Goal: Task Accomplishment & Management: Manage account settings

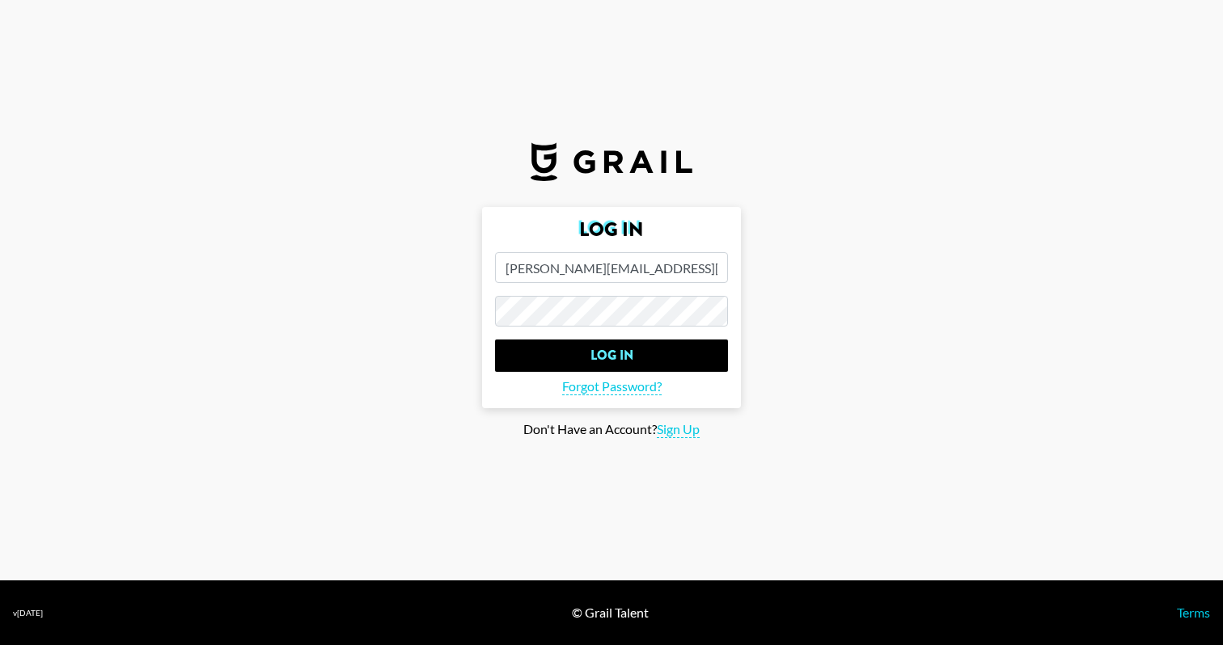
type input "[PERSON_NAME][EMAIL_ADDRESS][DOMAIN_NAME]"
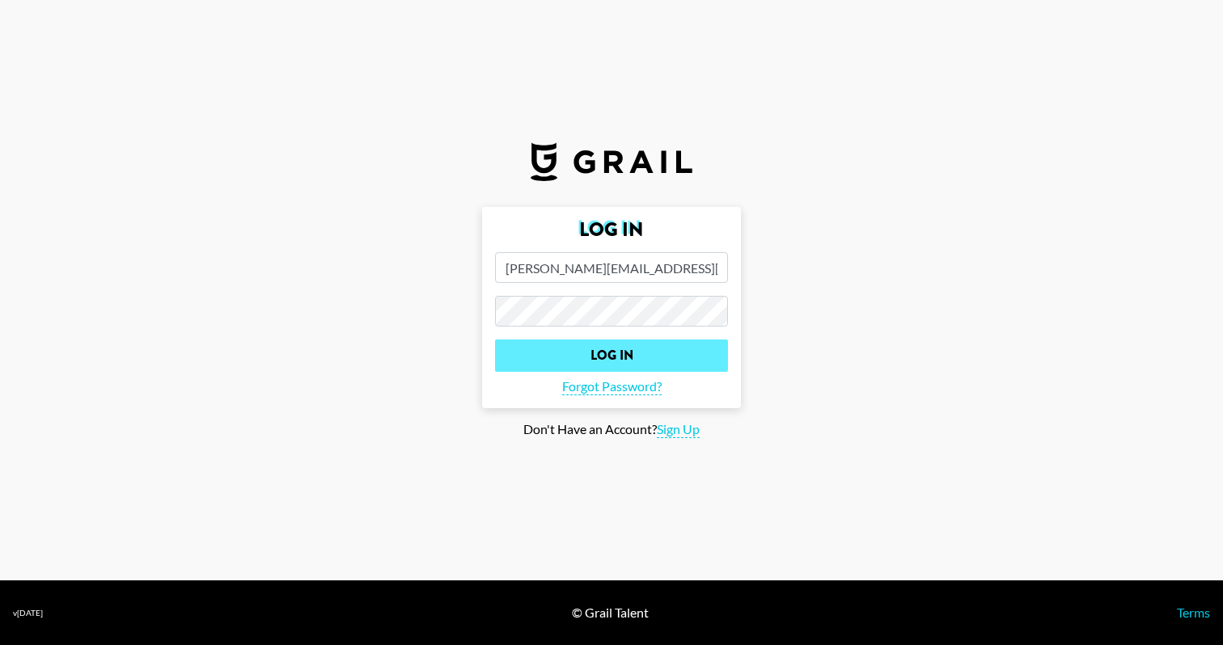
click at [614, 362] on input "Log In" at bounding box center [611, 356] width 233 height 32
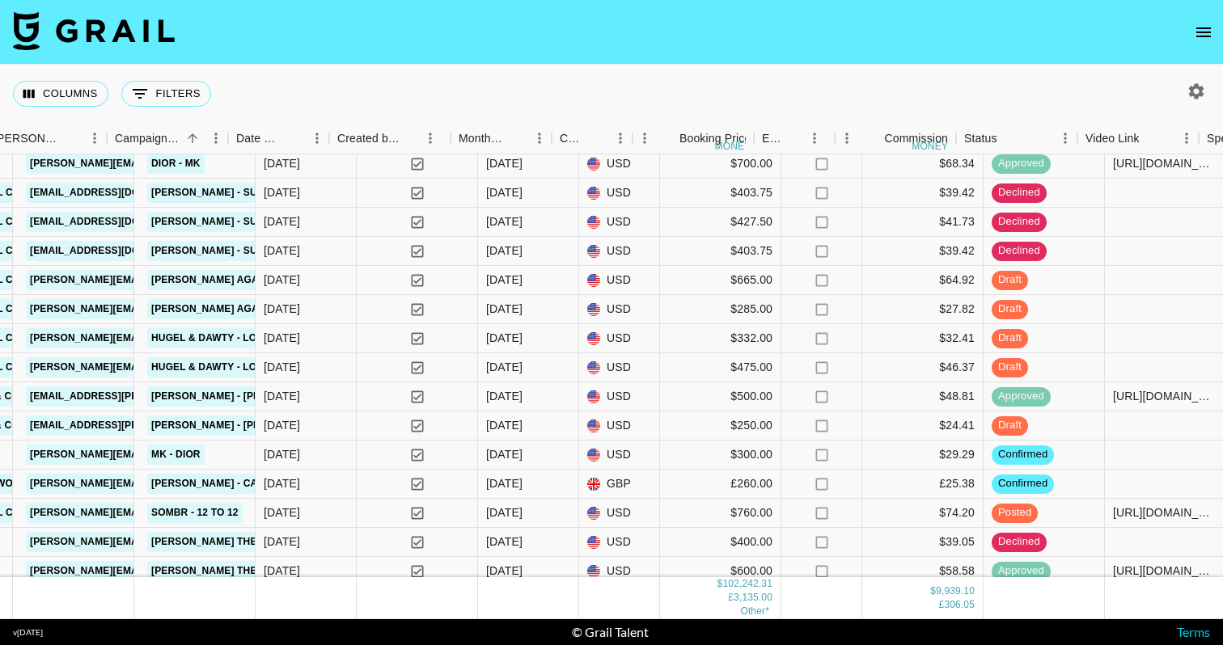
scroll to position [4645, 924]
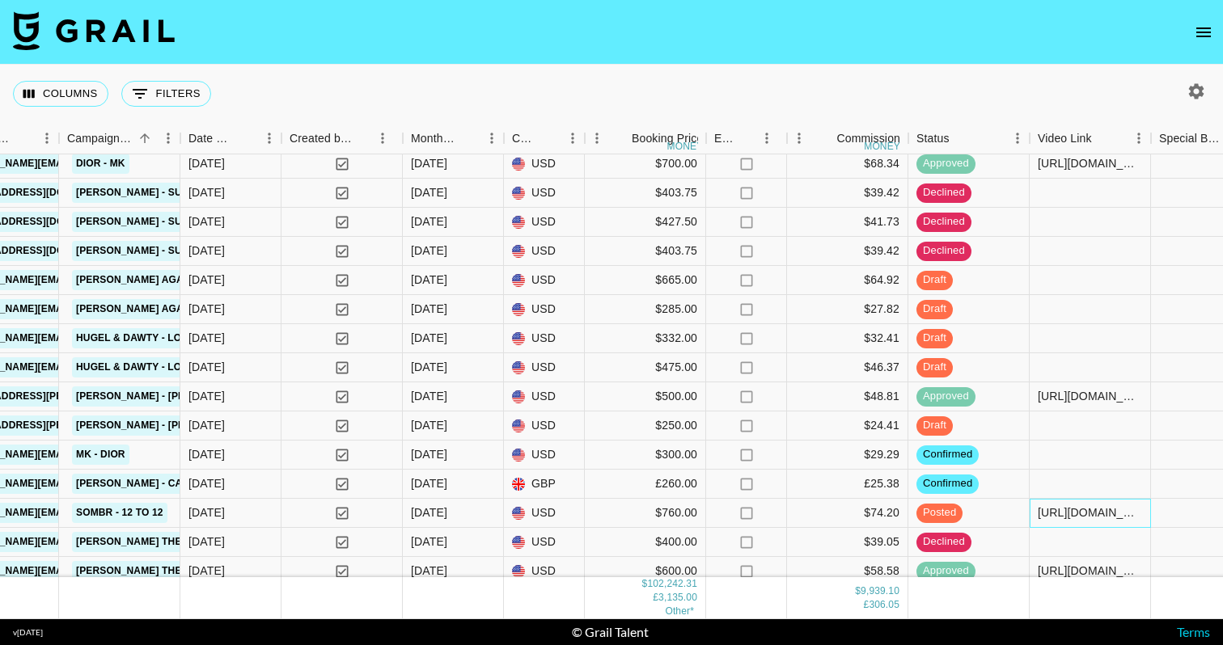
click at [1062, 512] on div "https://www.tiktok.com/@roan.mountains/video/7537311084605115681" at bounding box center [1090, 513] width 104 height 16
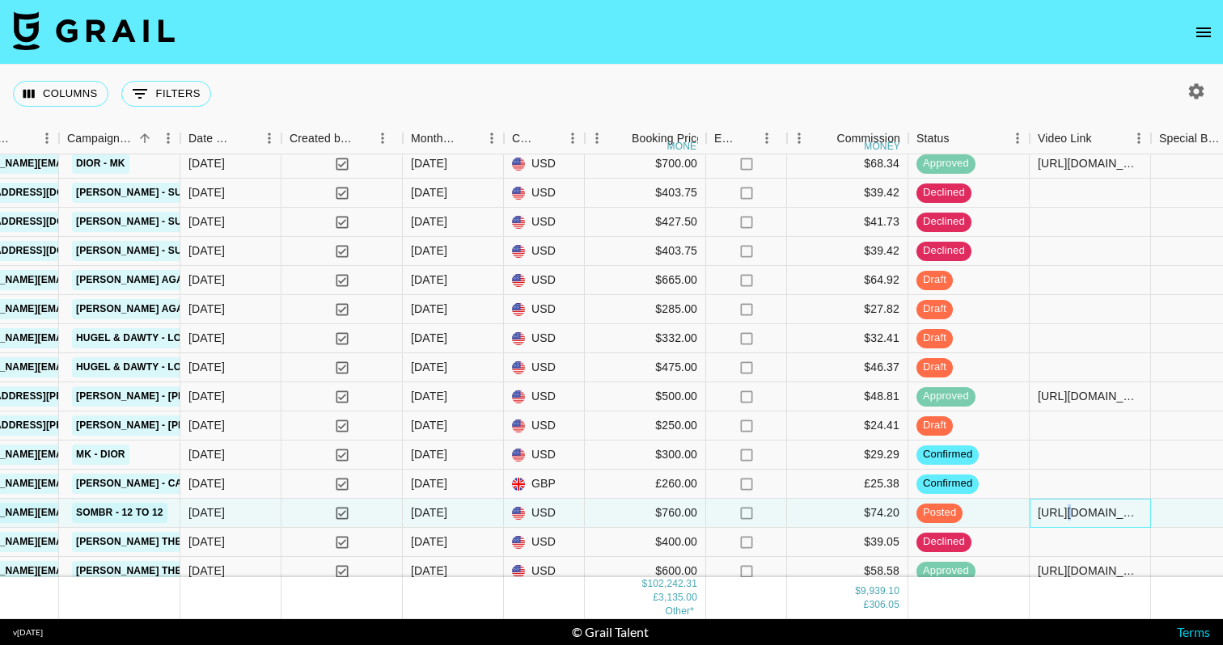
click at [1062, 512] on div "https://www.tiktok.com/@roan.mountains/video/7537311084605115681" at bounding box center [1090, 513] width 104 height 16
type input "https://www.tiktok.com/@roan.mountains/video/7537311084605115681, https://www.i…"
click at [1195, 501] on div at bounding box center [1211, 513] width 121 height 29
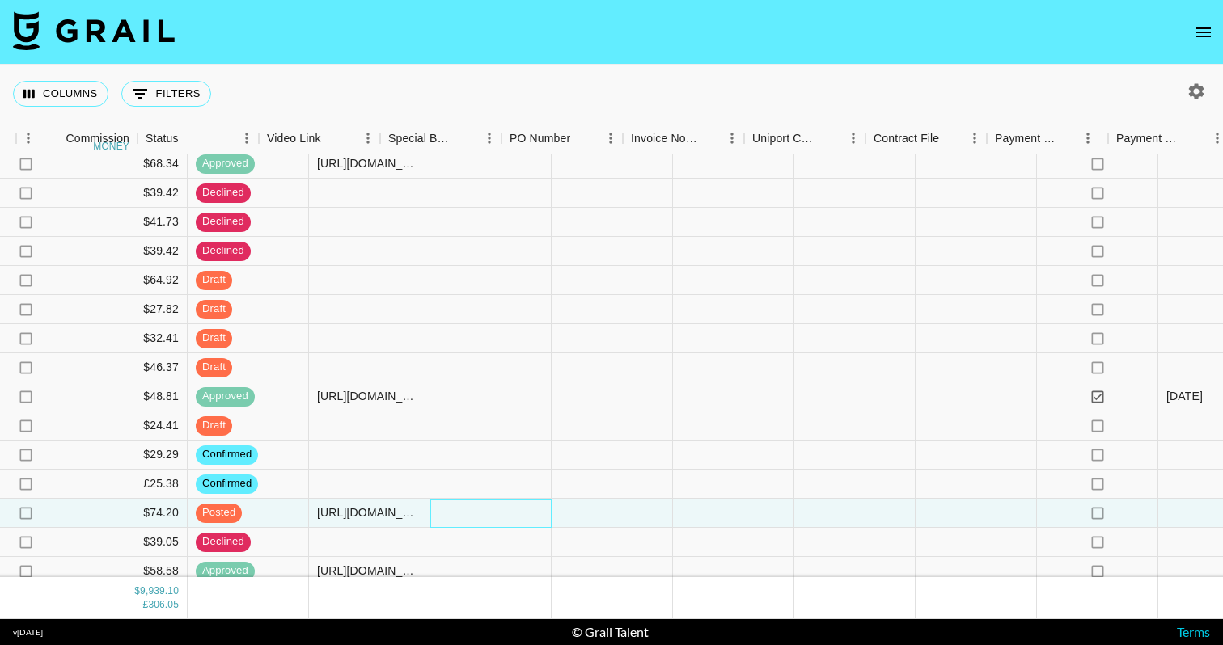
scroll to position [4645, 1805]
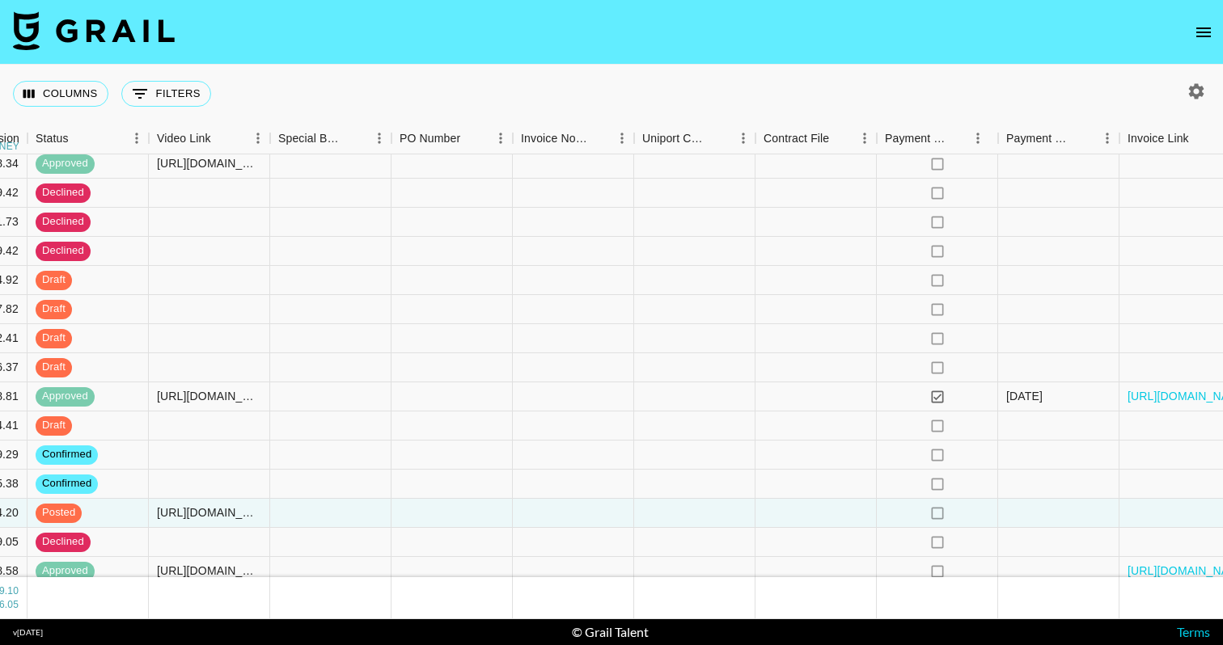
click at [795, 52] on nav at bounding box center [611, 32] width 1223 height 65
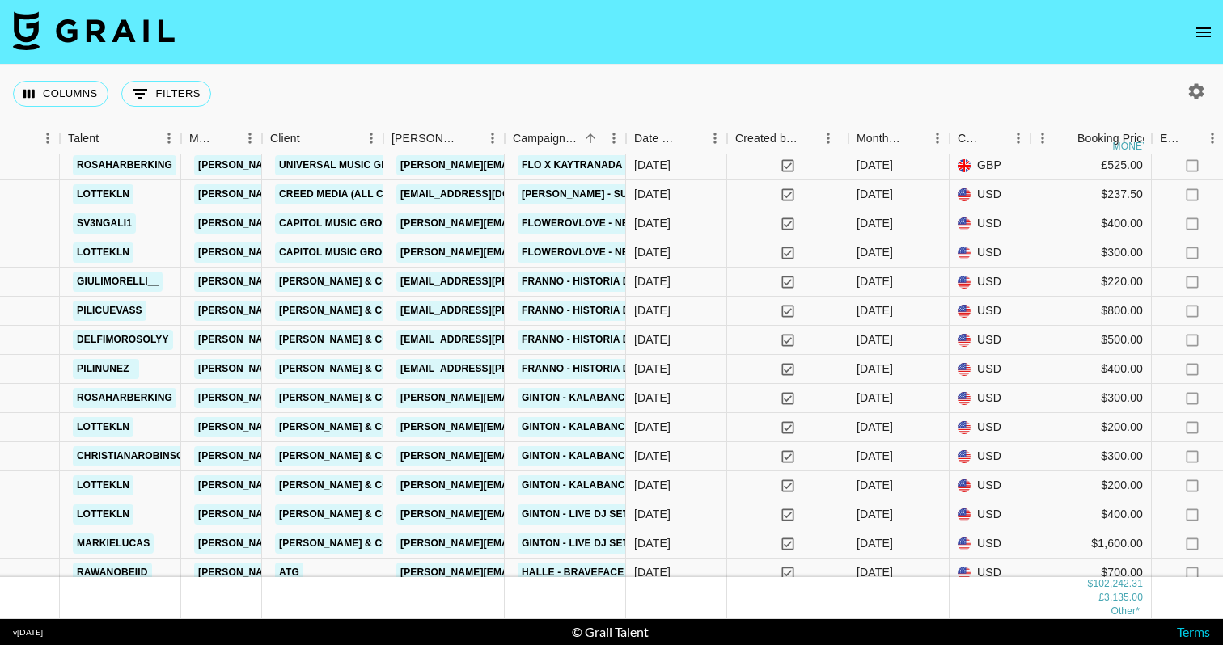
scroll to position [3598, 478]
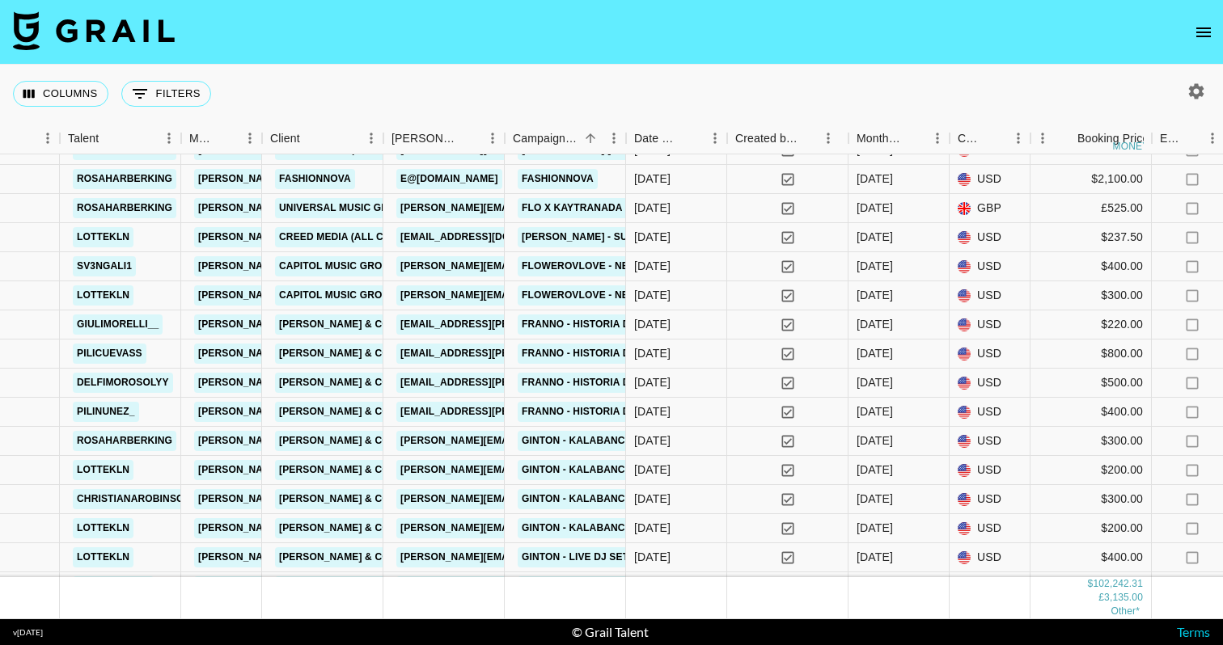
click at [622, 133] on div "Campaign (Type)" at bounding box center [625, 139] width 19 height 32
click at [595, 135] on icon "Sort" at bounding box center [590, 138] width 15 height 15
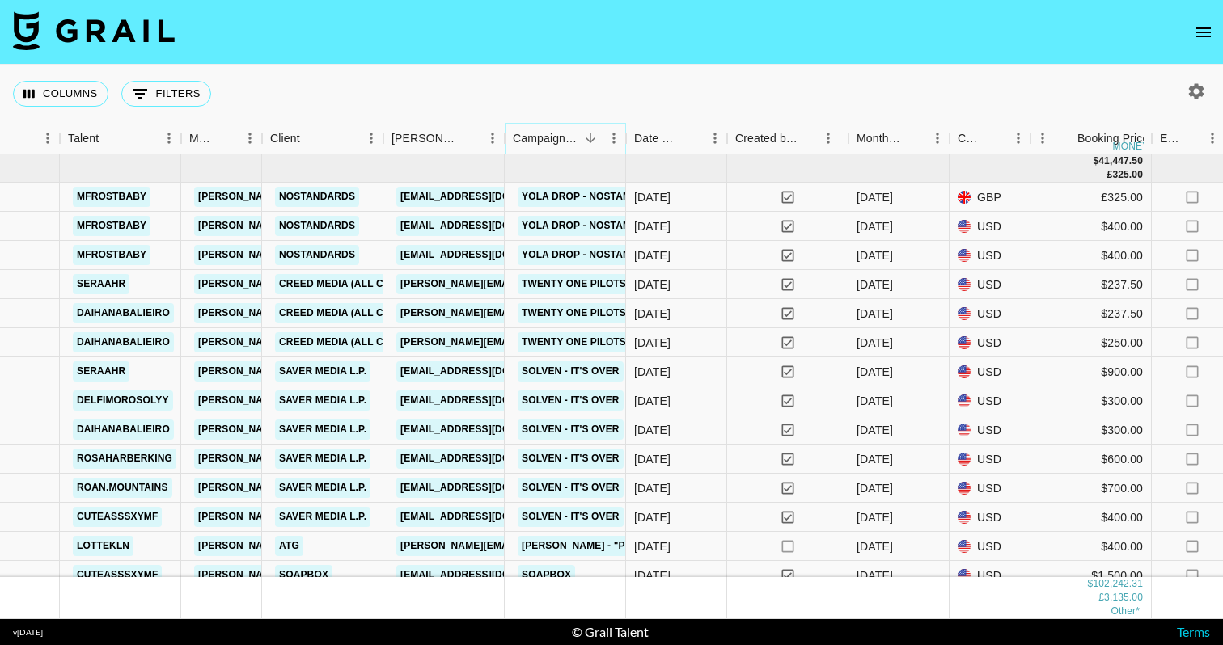
scroll to position [9, 478]
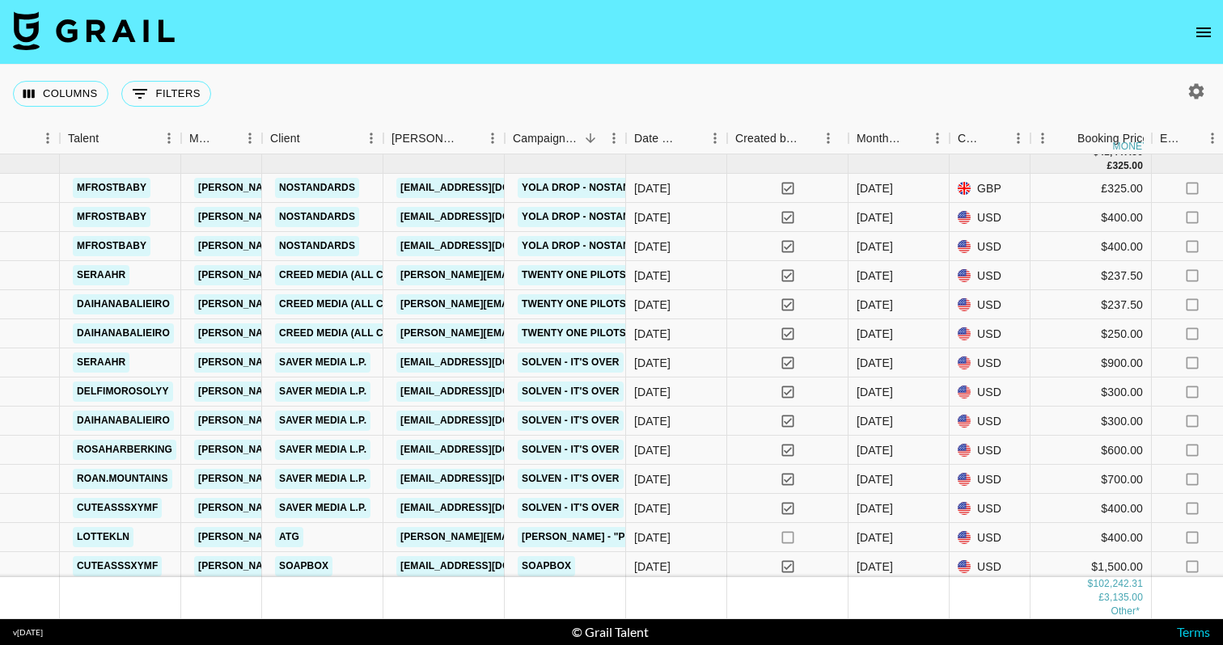
click at [1191, 91] on icon "button" at bounding box center [1196, 90] width 15 height 15
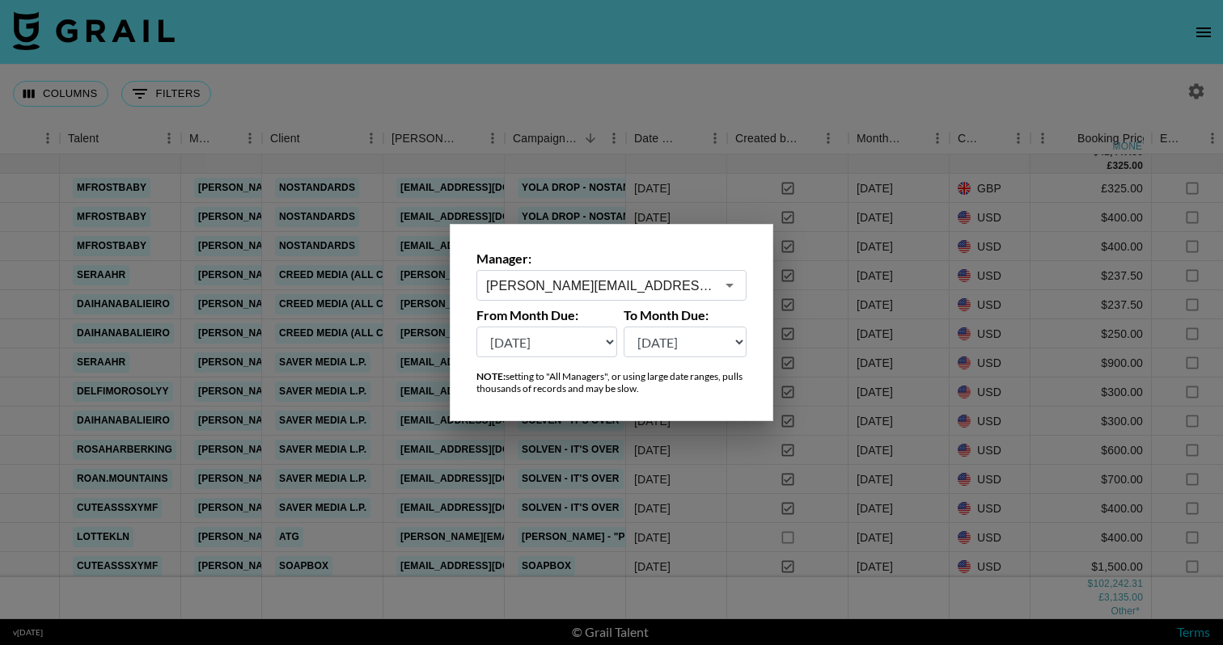
select select "Apr '25"
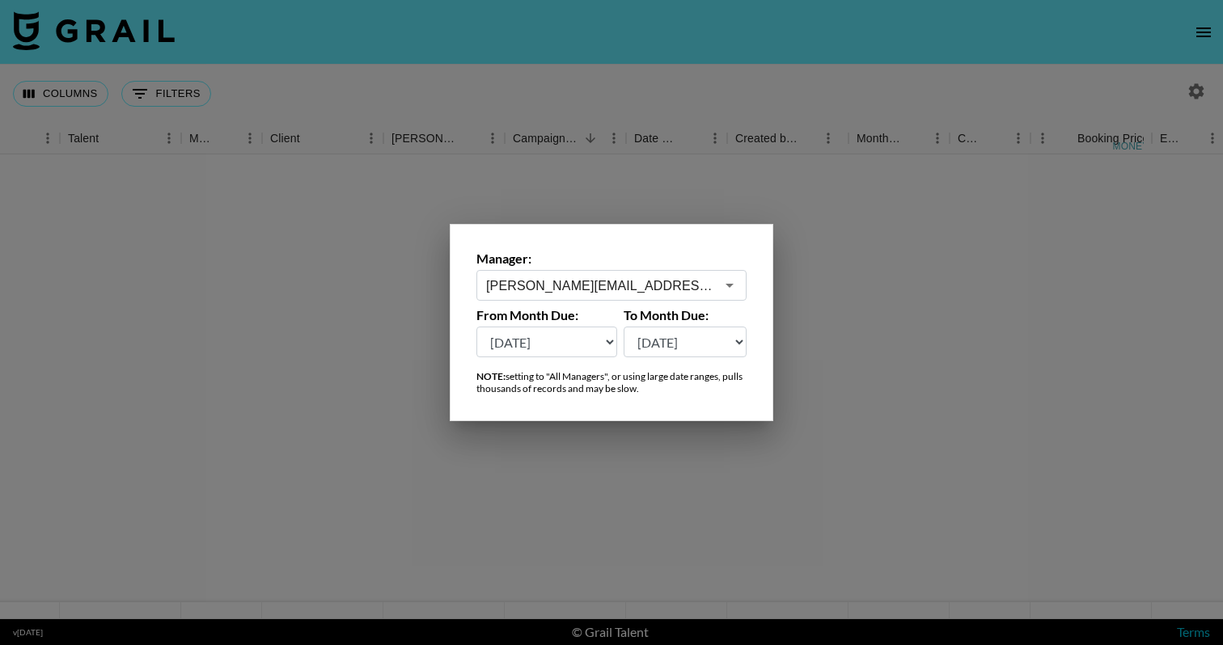
click at [753, 148] on div at bounding box center [611, 322] width 1223 height 645
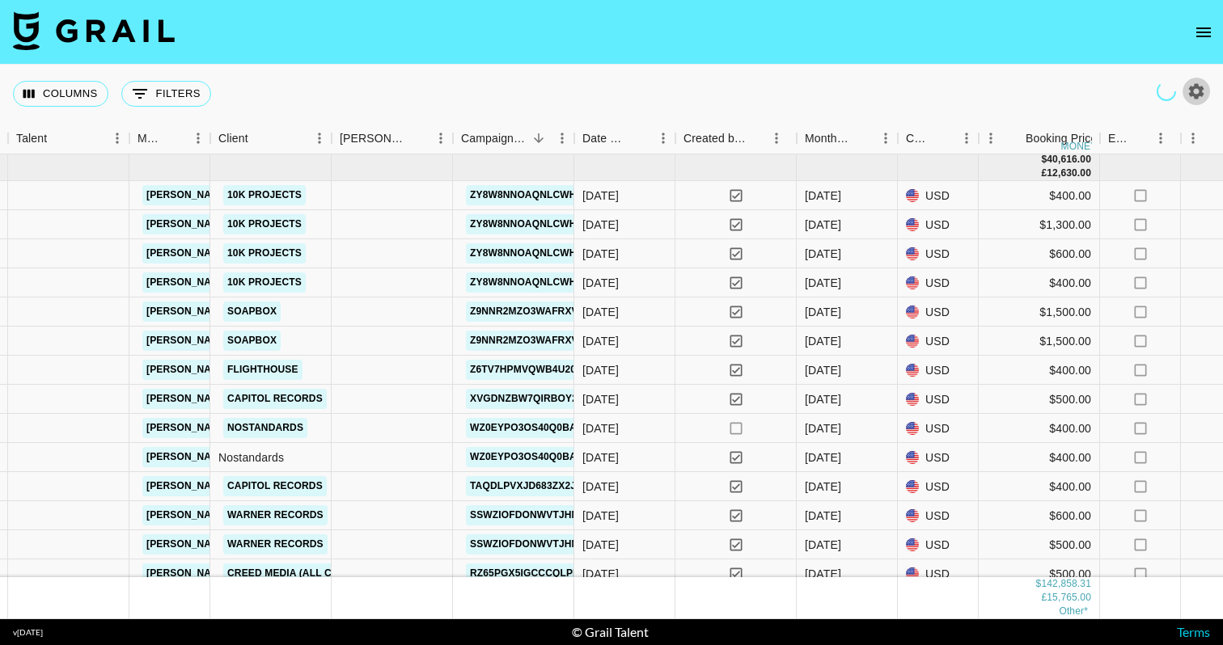
scroll to position [1, 541]
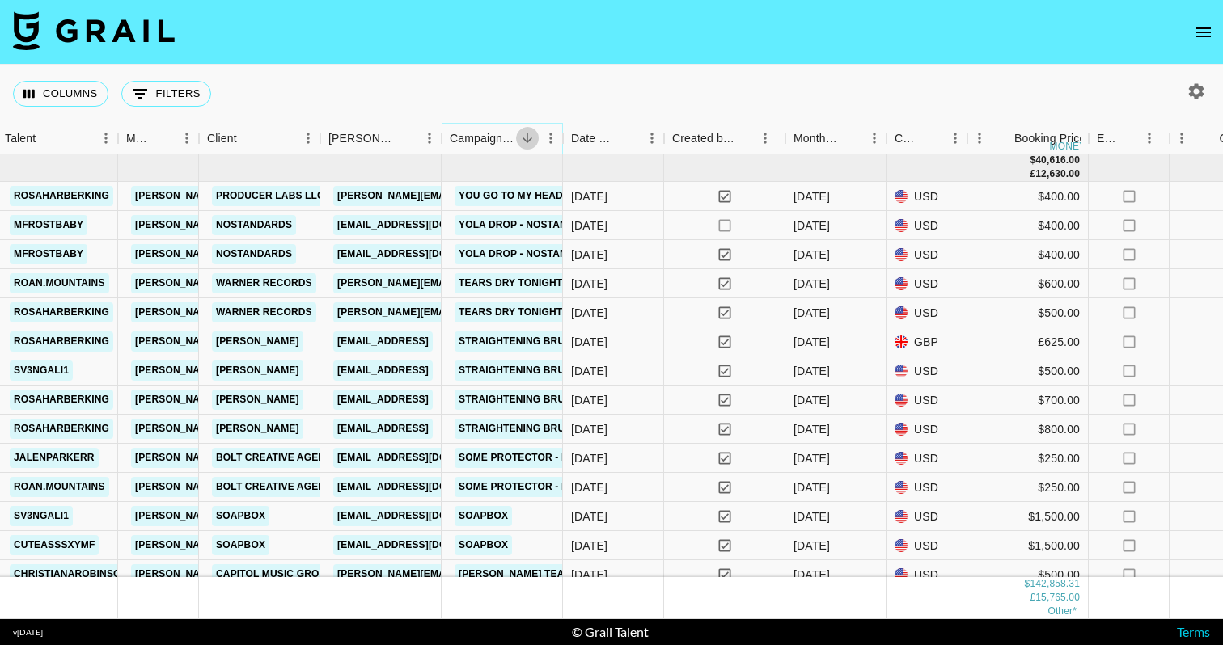
click at [525, 132] on icon "Sort" at bounding box center [527, 138] width 15 height 15
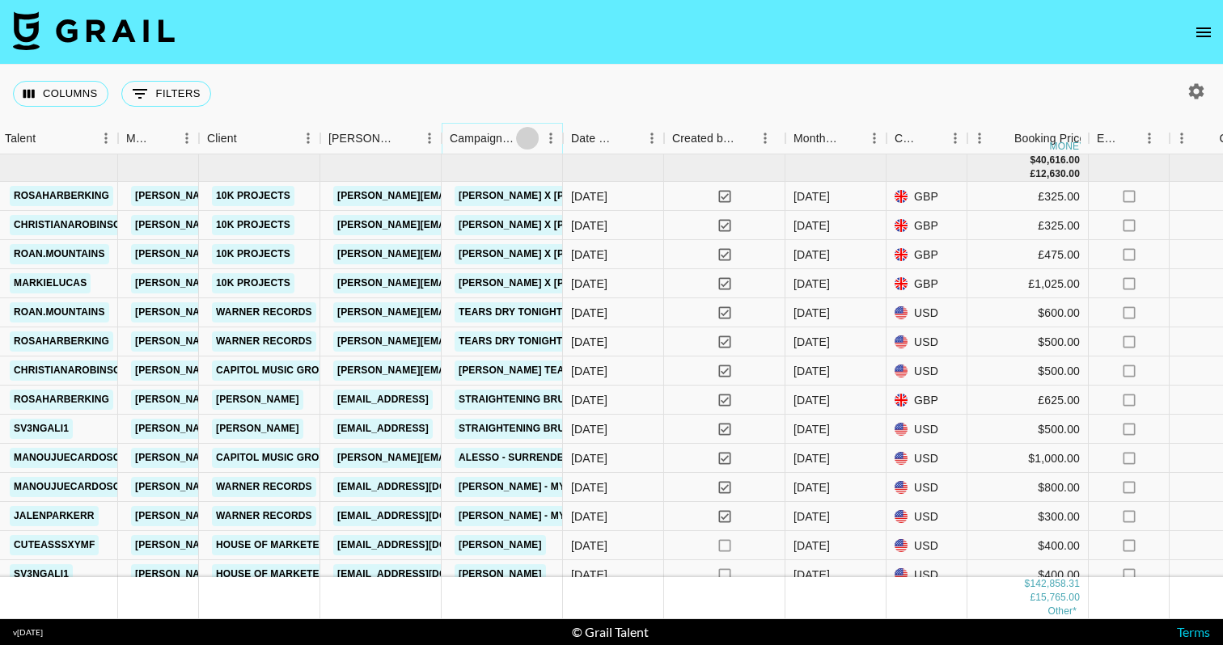
click at [530, 142] on icon "Sort" at bounding box center [527, 138] width 15 height 15
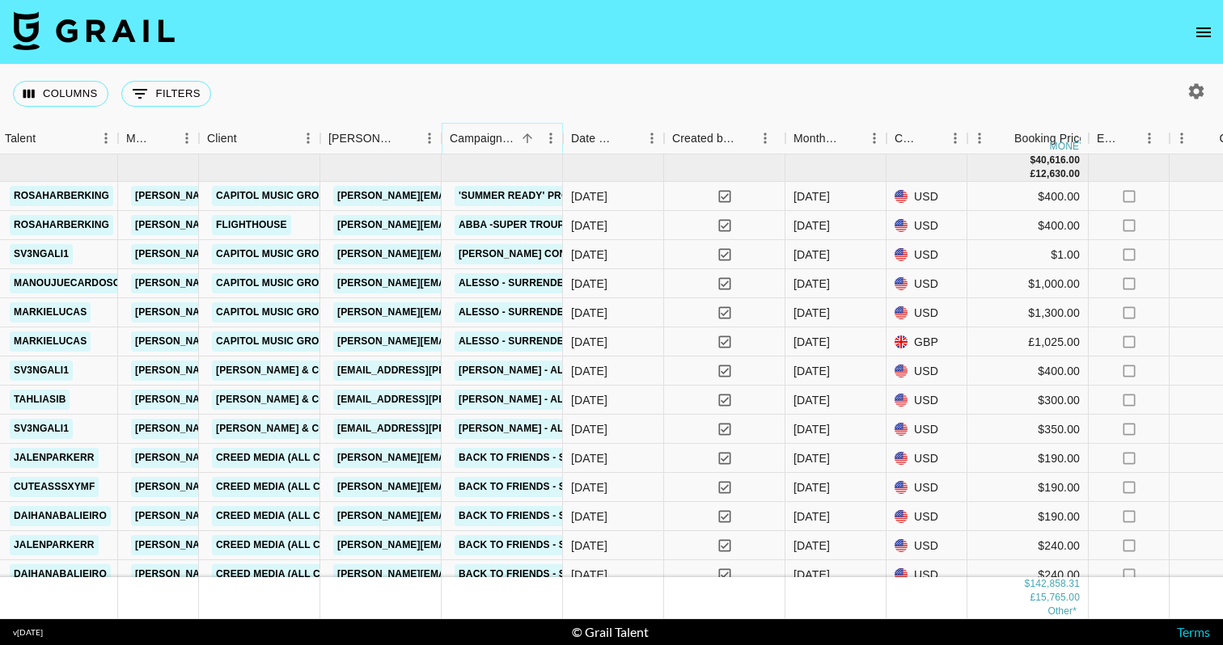
click at [530, 142] on icon "Sort" at bounding box center [527, 138] width 15 height 15
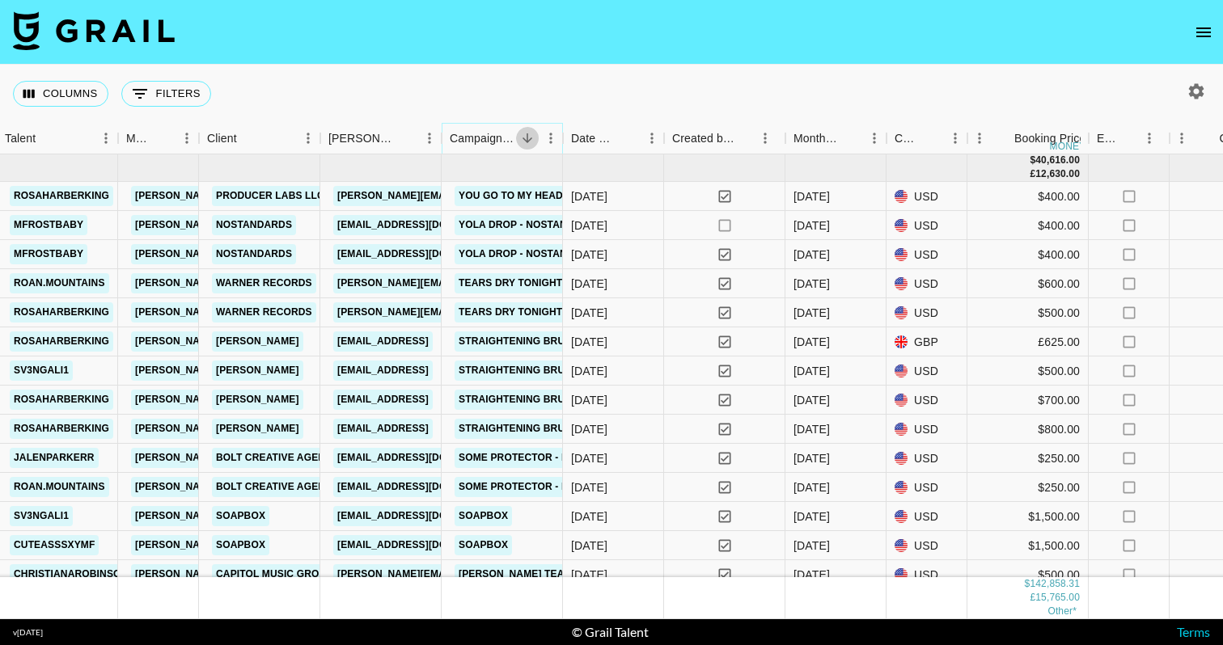
click at [530, 142] on icon "Sort" at bounding box center [527, 138] width 15 height 15
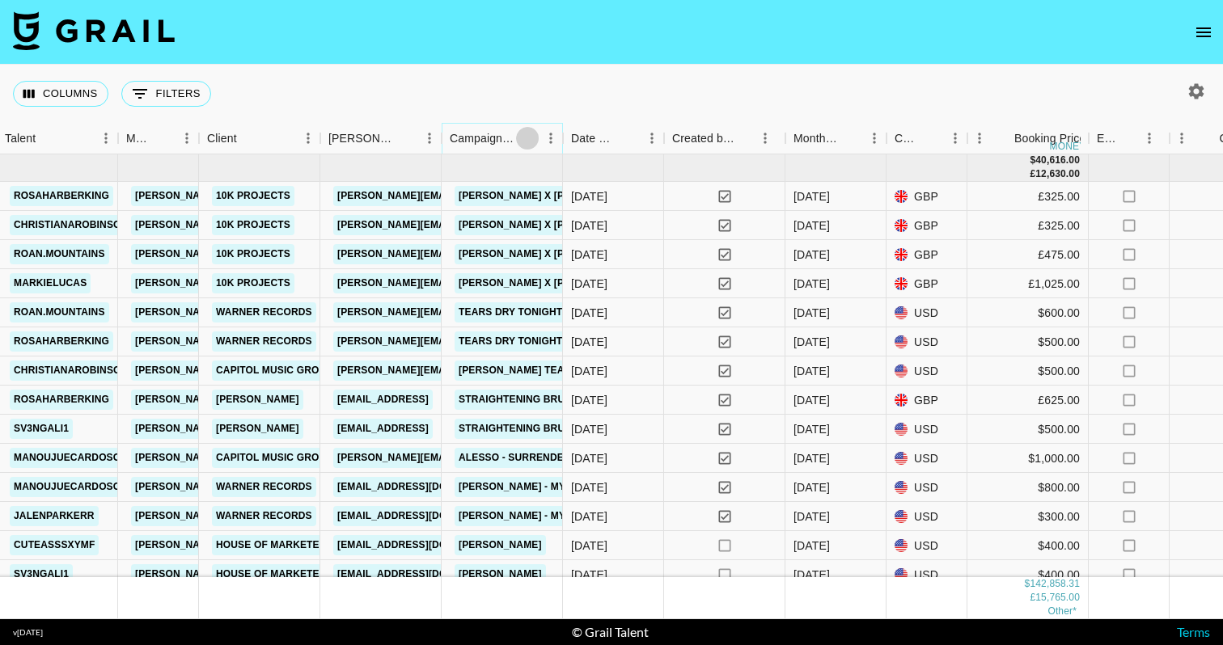
click at [530, 142] on icon "Sort" at bounding box center [527, 138] width 15 height 15
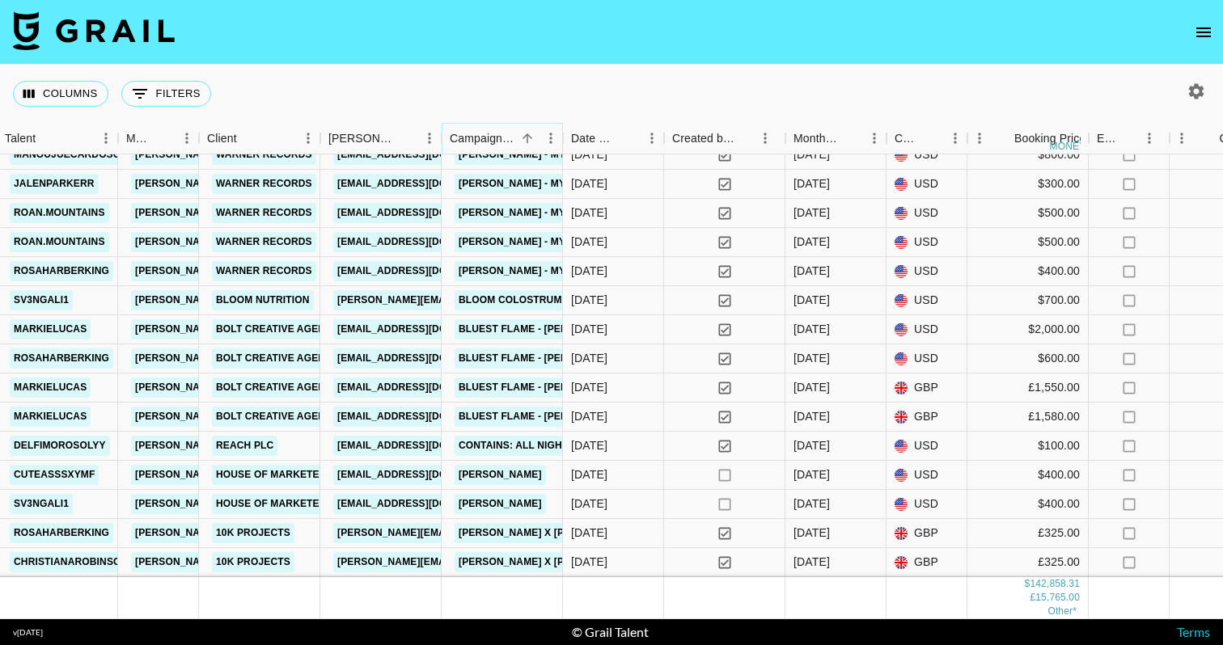
scroll to position [528, 541]
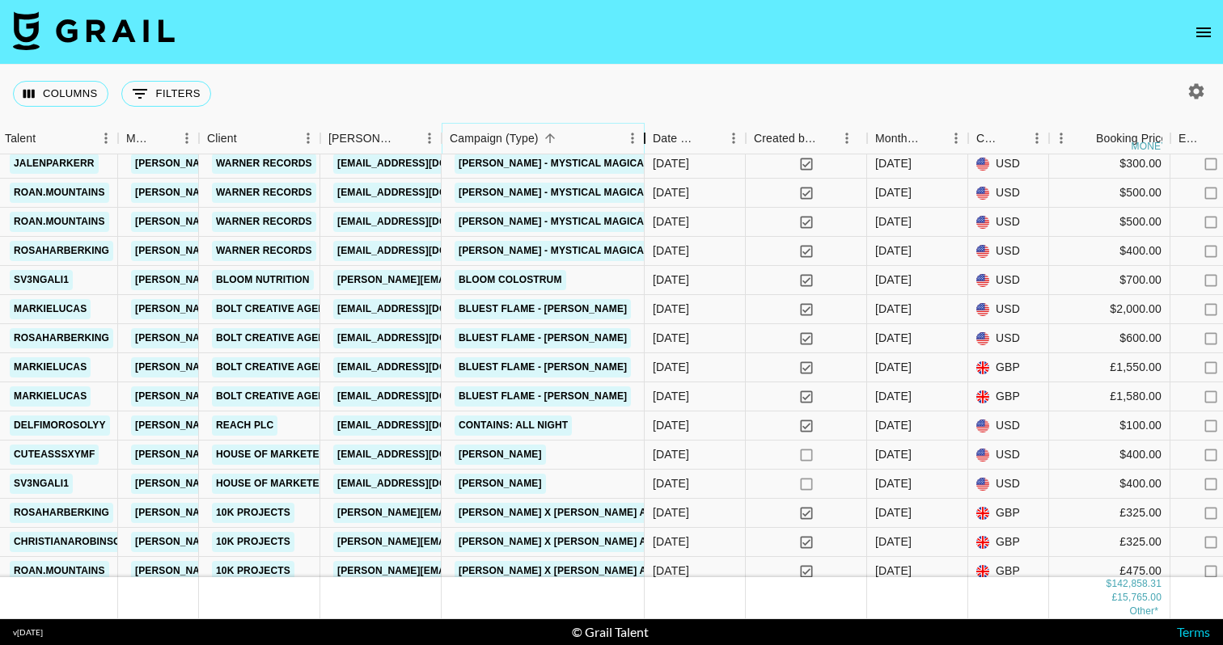
drag, startPoint x: 565, startPoint y: 129, endPoint x: 642, endPoint y: 139, distance: 77.6
click at [642, 139] on div "Campaign (Type)" at bounding box center [644, 139] width 19 height 32
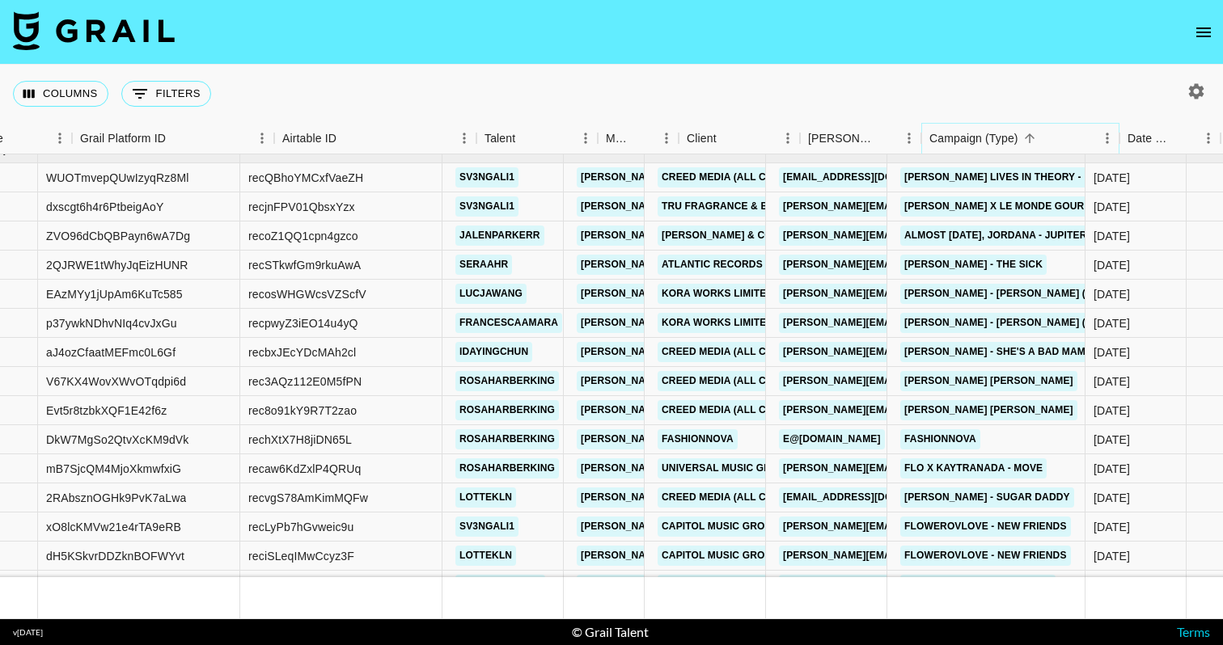
scroll to position [5955, 278]
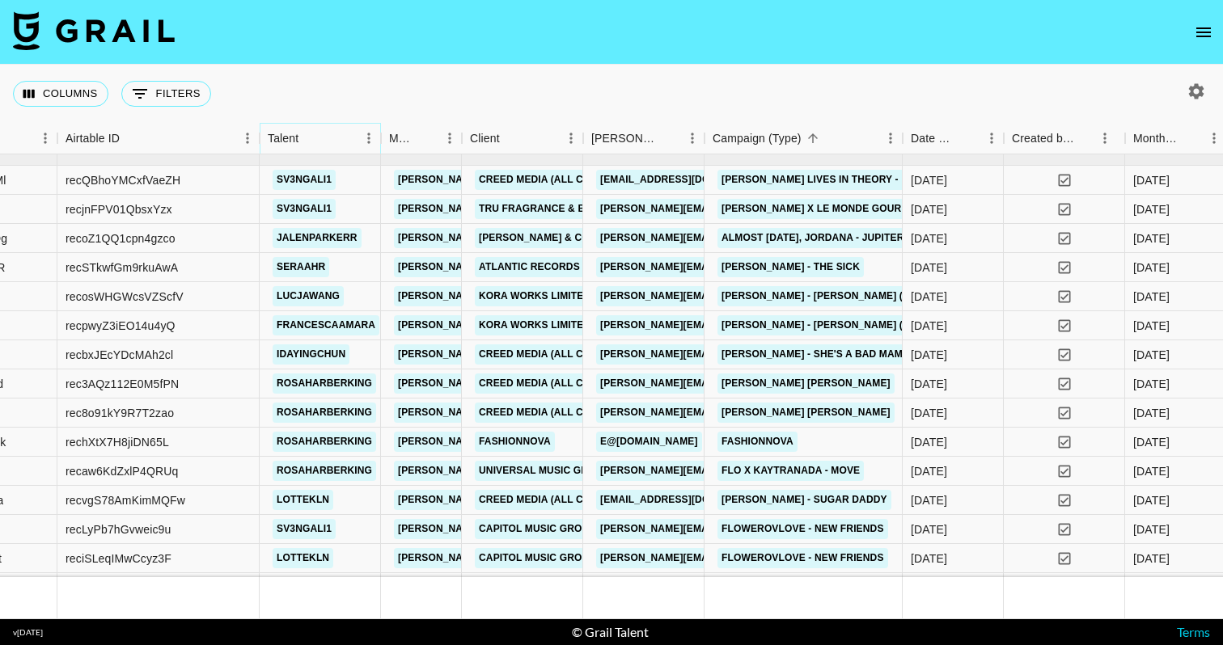
click at [315, 135] on icon "Sort" at bounding box center [310, 138] width 15 height 15
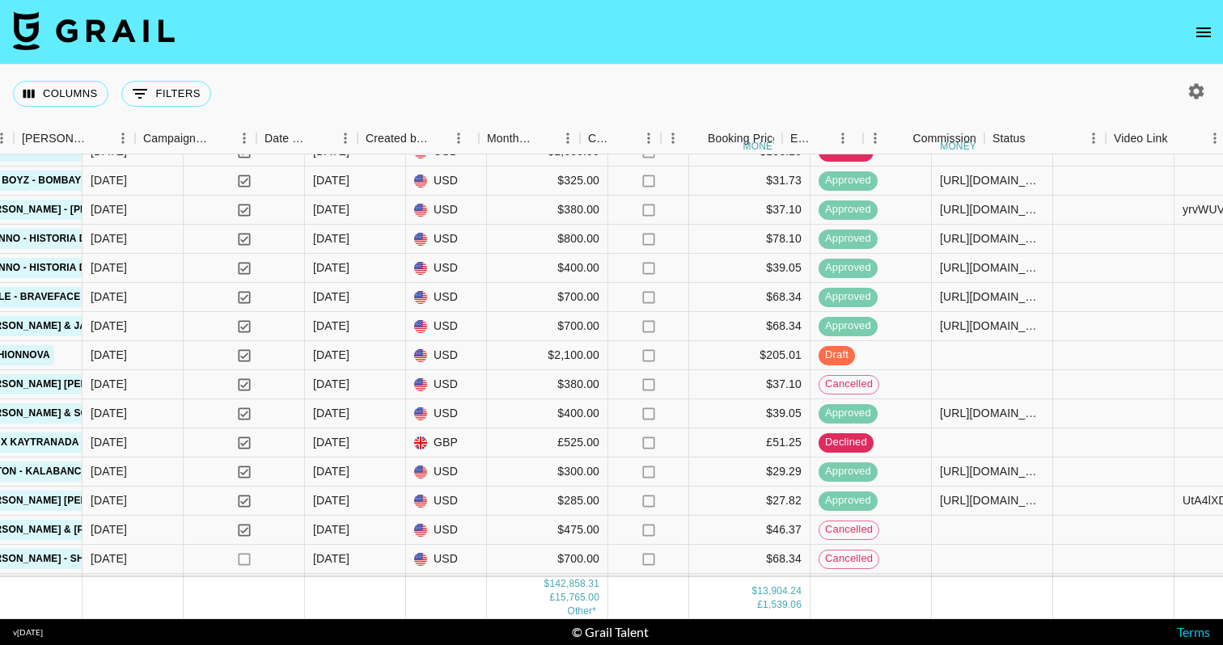
scroll to position [6478, 1064]
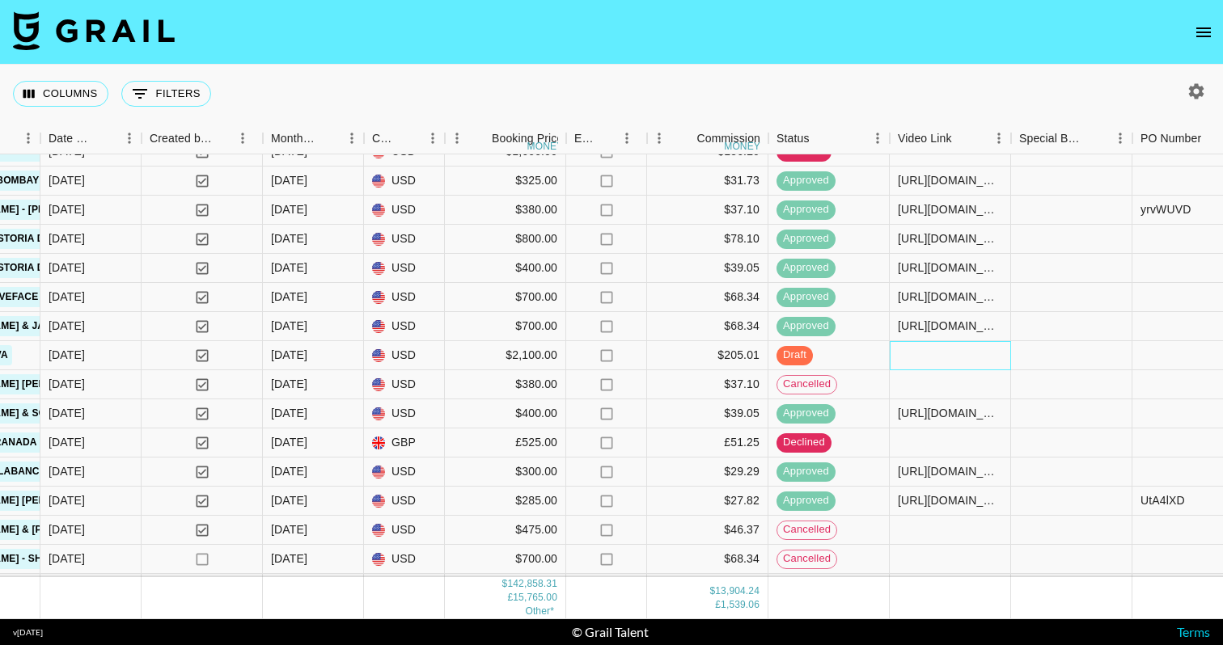
click at [925, 360] on div at bounding box center [950, 355] width 121 height 29
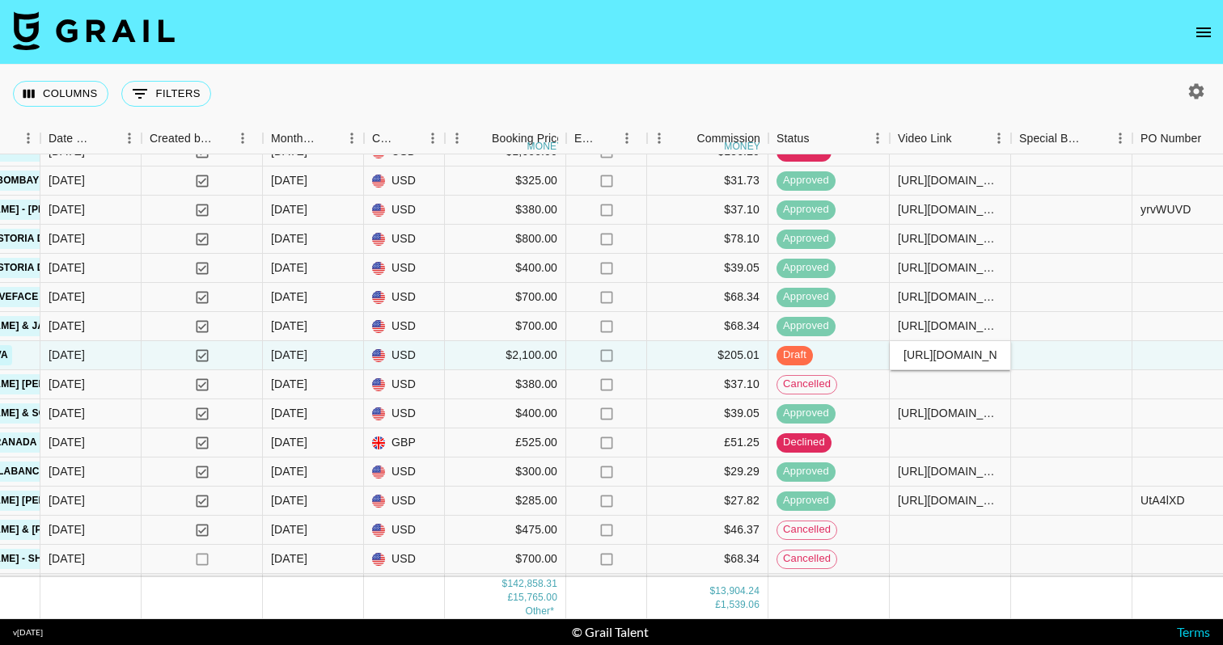
type input "https://www.tiktok.com/@rosaharberking/video/7536244871363972374"
click at [1081, 378] on div at bounding box center [1071, 384] width 121 height 29
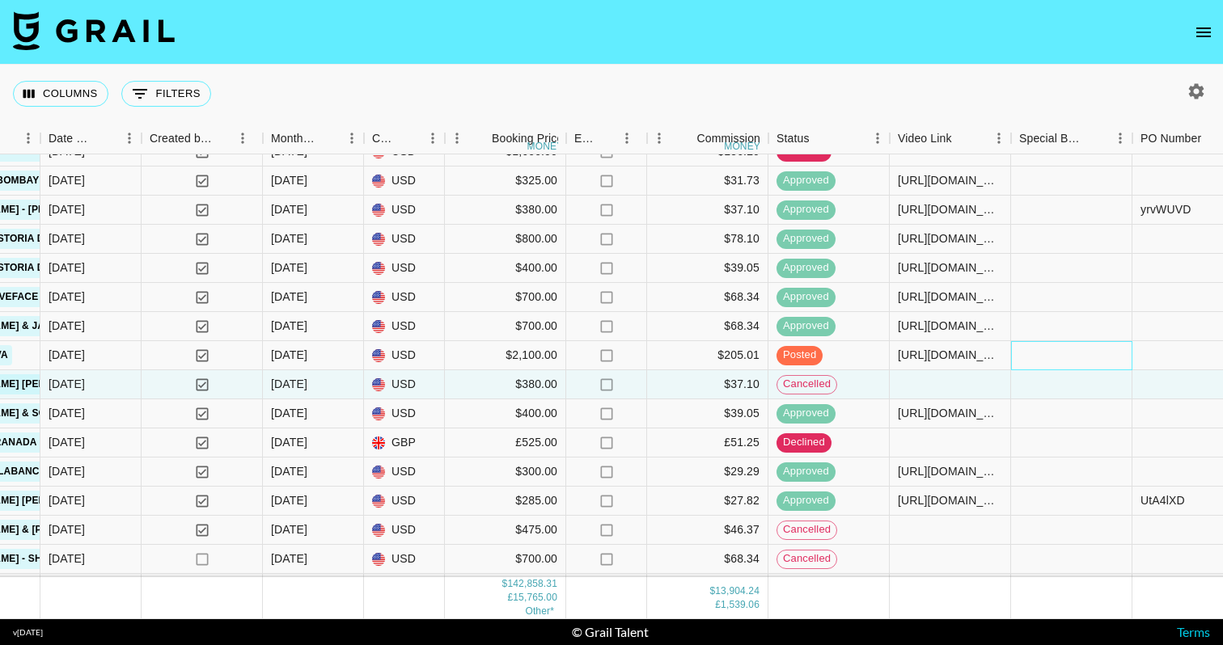
click at [1085, 361] on div at bounding box center [1071, 355] width 121 height 29
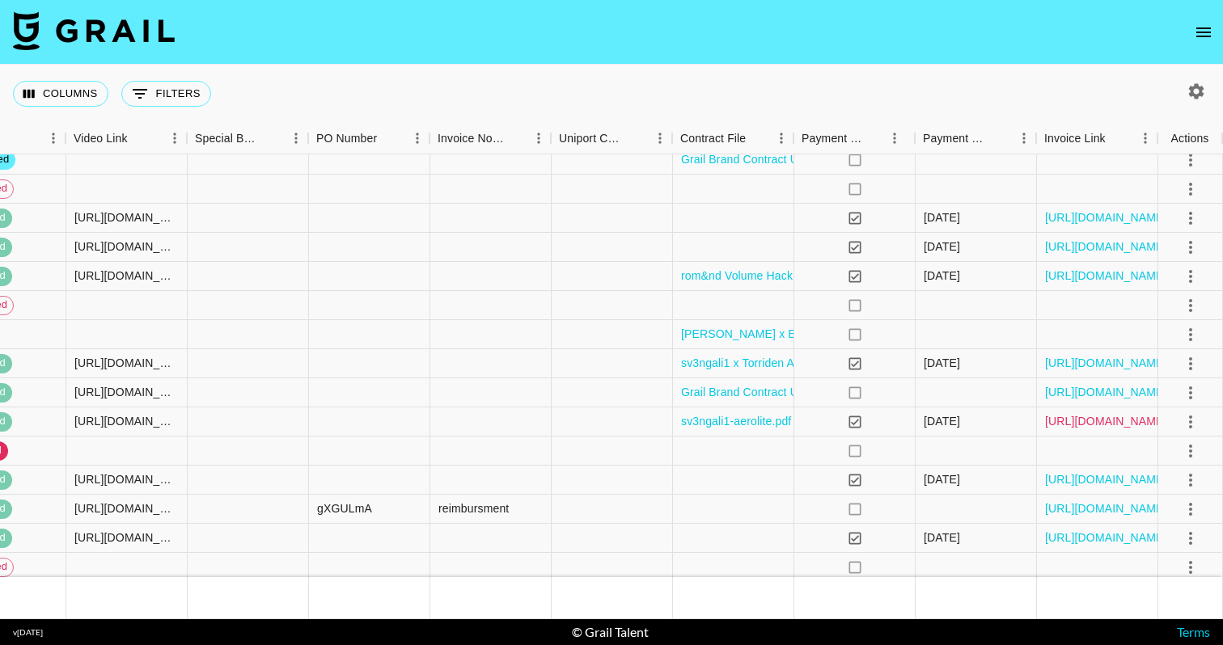
scroll to position [5510, 1887]
click at [1102, 421] on link "https://in.xero.com/nFvLumWPr7nopYYA089MUUEruUFLO5XnA8kOwtuB" at bounding box center [1106, 421] width 122 height 16
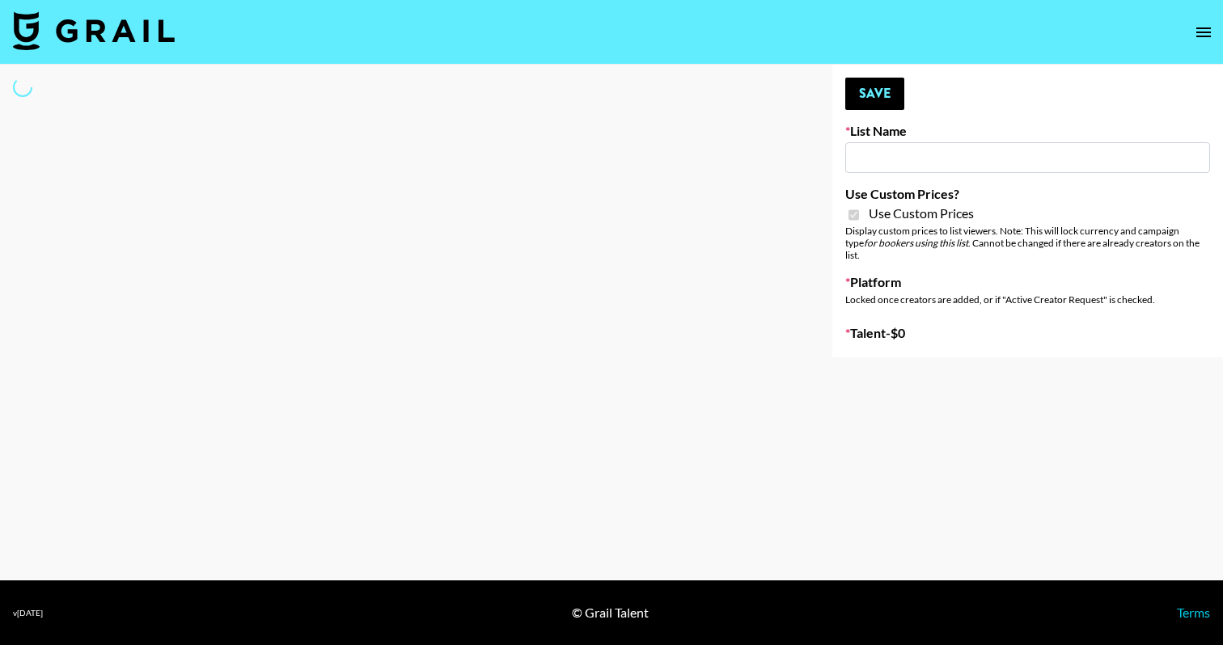
type input "Question AI"
checkbox input "true"
select select "Brand"
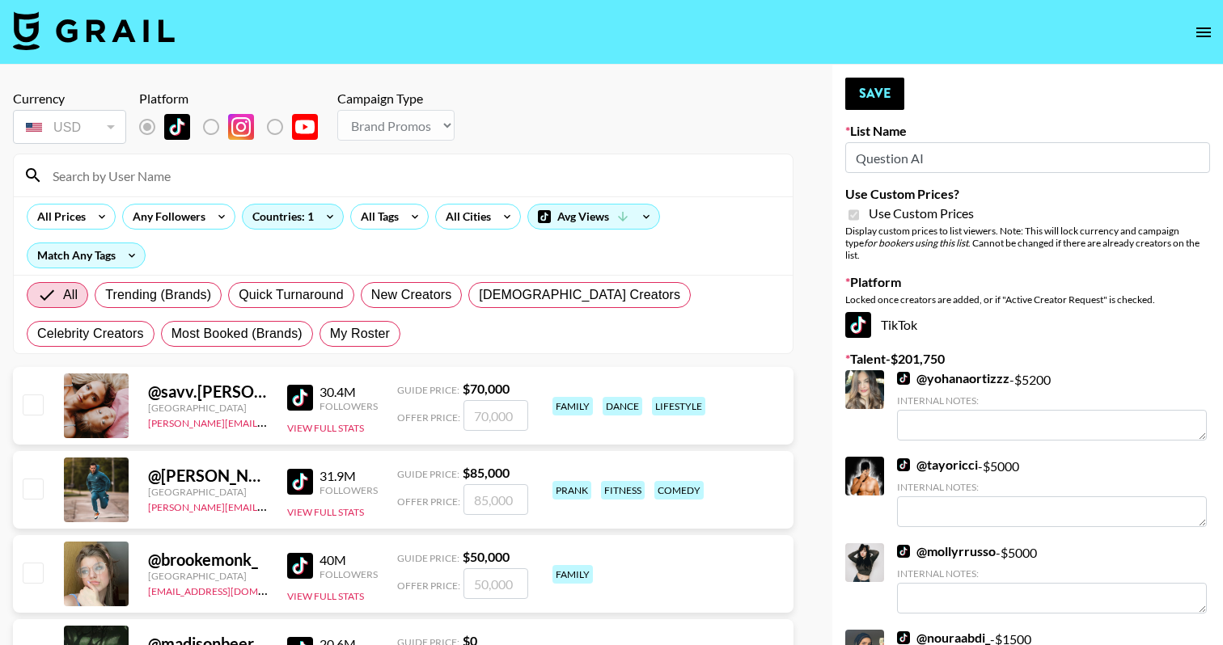
click at [389, 173] on input at bounding box center [413, 176] width 740 height 26
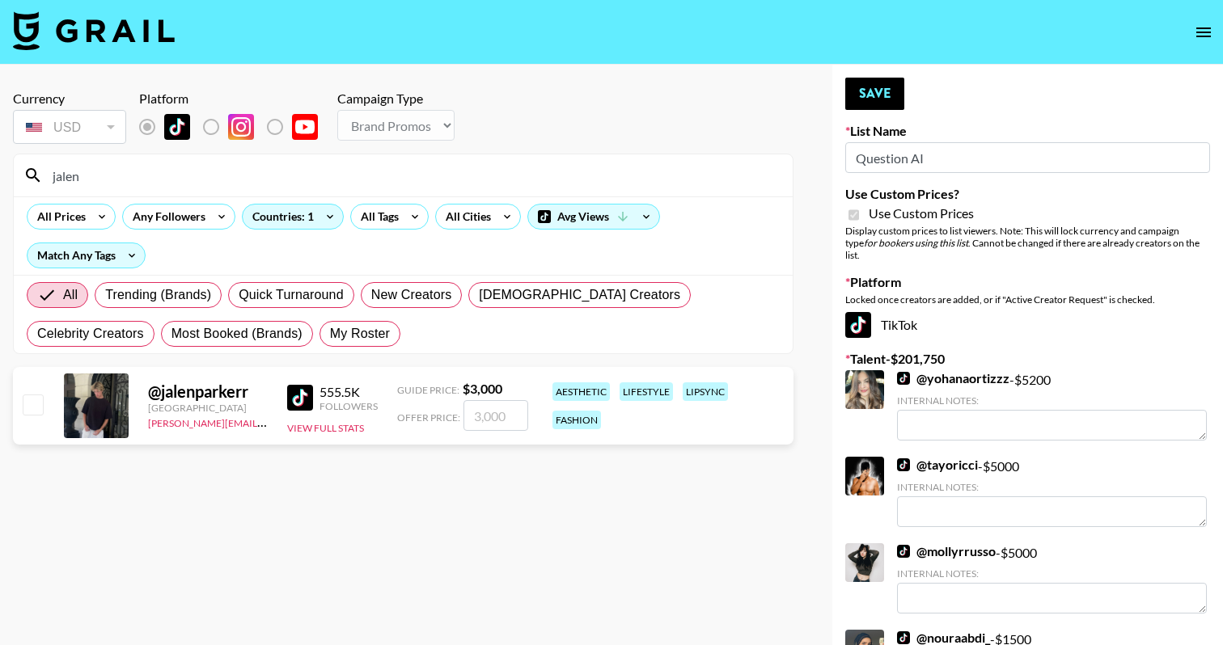
type input "jalen"
click at [496, 414] on input "number" at bounding box center [495, 415] width 65 height 31
checkbox input "true"
type input "2000"
click at [862, 100] on button "Save" at bounding box center [874, 94] width 59 height 32
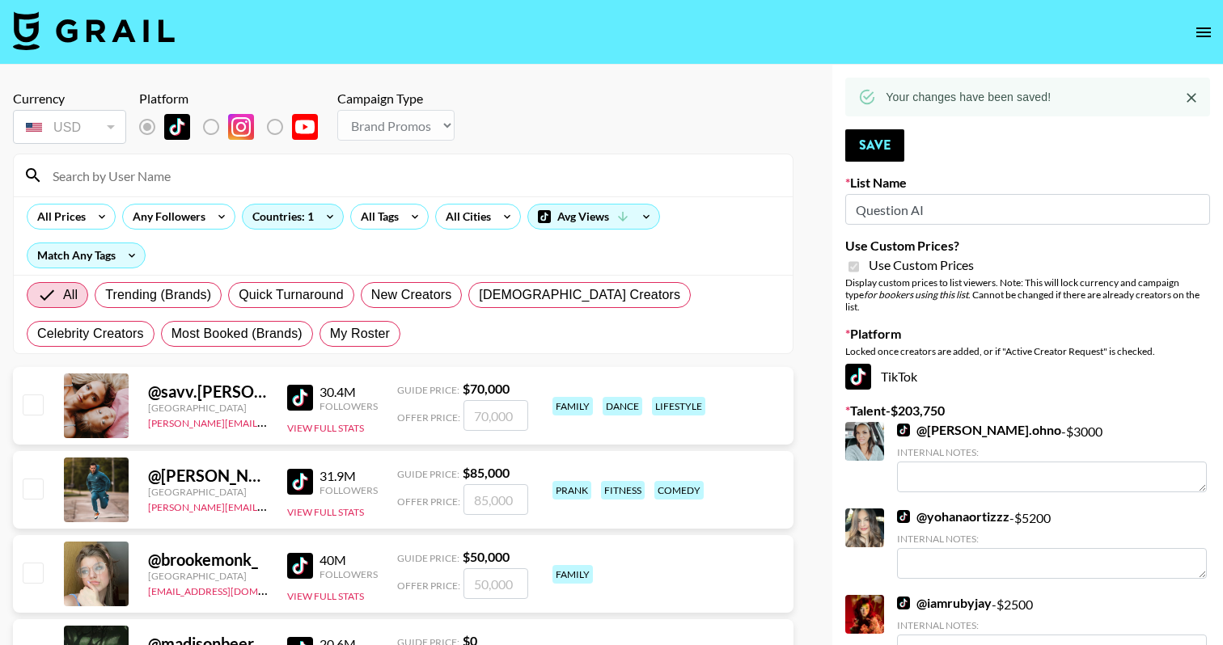
click at [360, 171] on input at bounding box center [413, 176] width 740 height 26
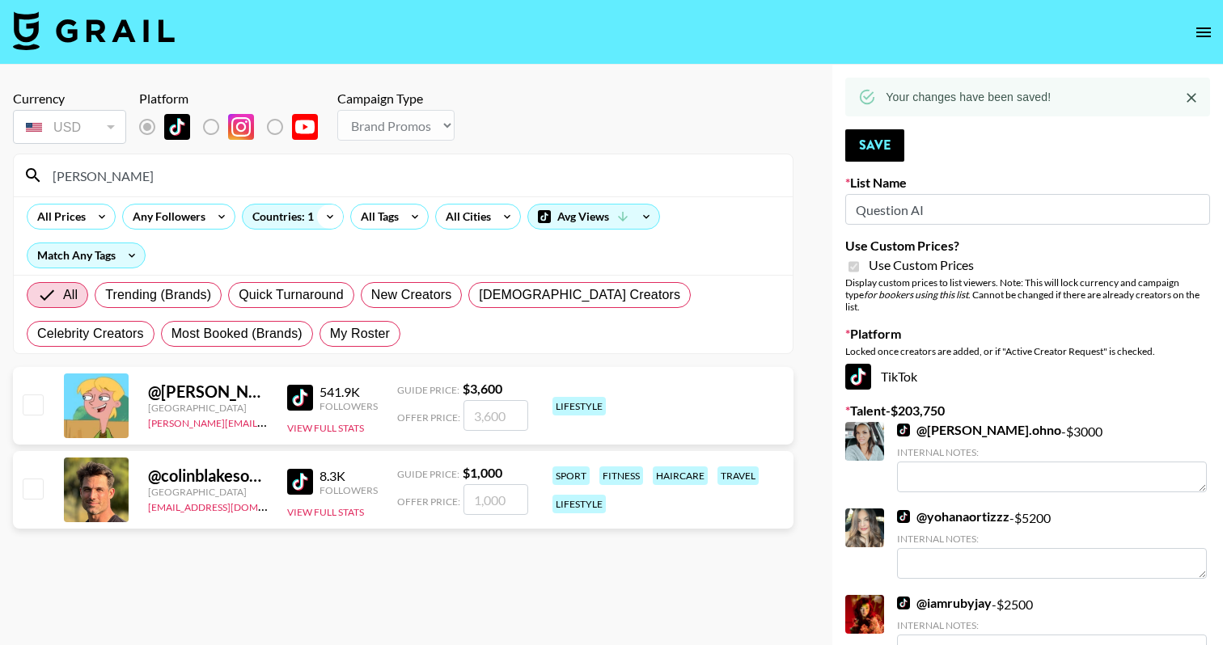
type input "[PERSON_NAME]"
drag, startPoint x: 333, startPoint y: 207, endPoint x: 32, endPoint y: 392, distance: 353.3
click at [32, 392] on div at bounding box center [31, 406] width 25 height 28
click at [34, 407] on input "checkbox" at bounding box center [32, 404] width 19 height 19
checkbox input "true"
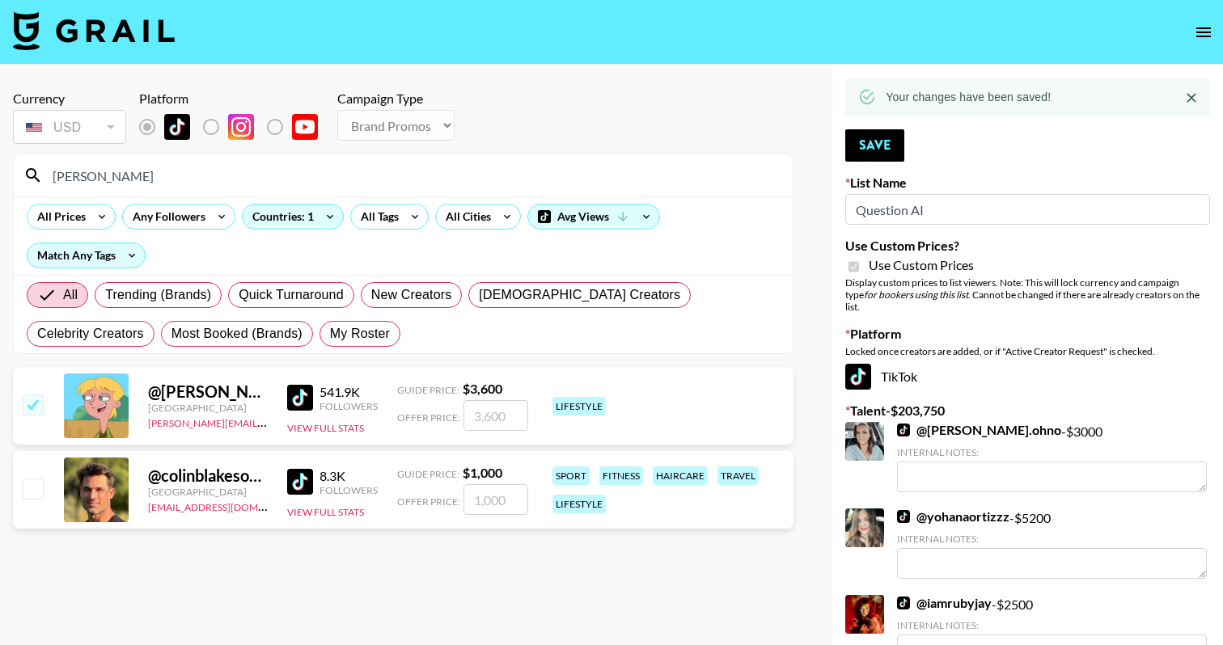
type input "3600"
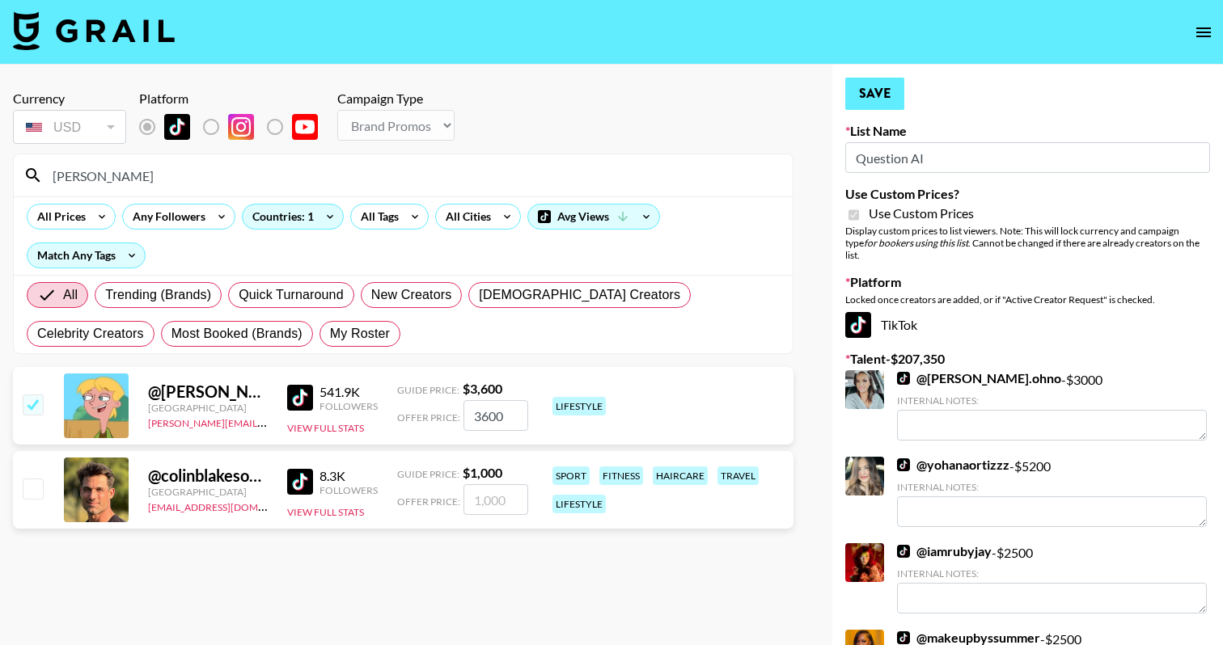
click at [883, 88] on button "Save" at bounding box center [874, 94] width 59 height 32
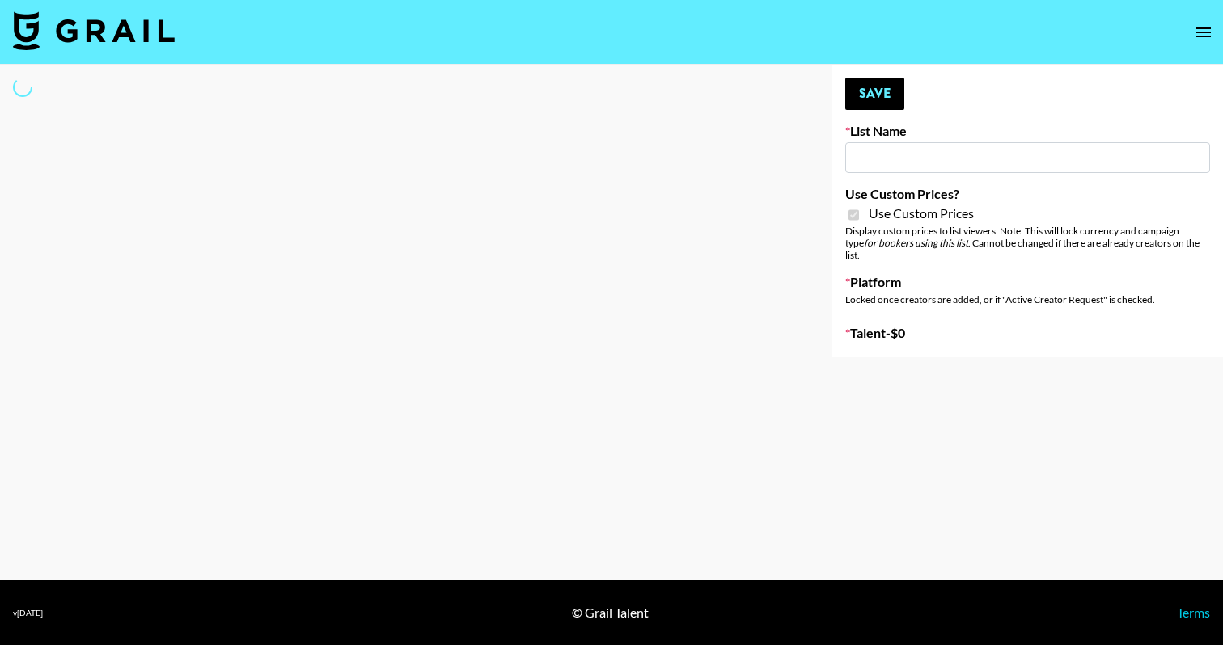
select select "Brand"
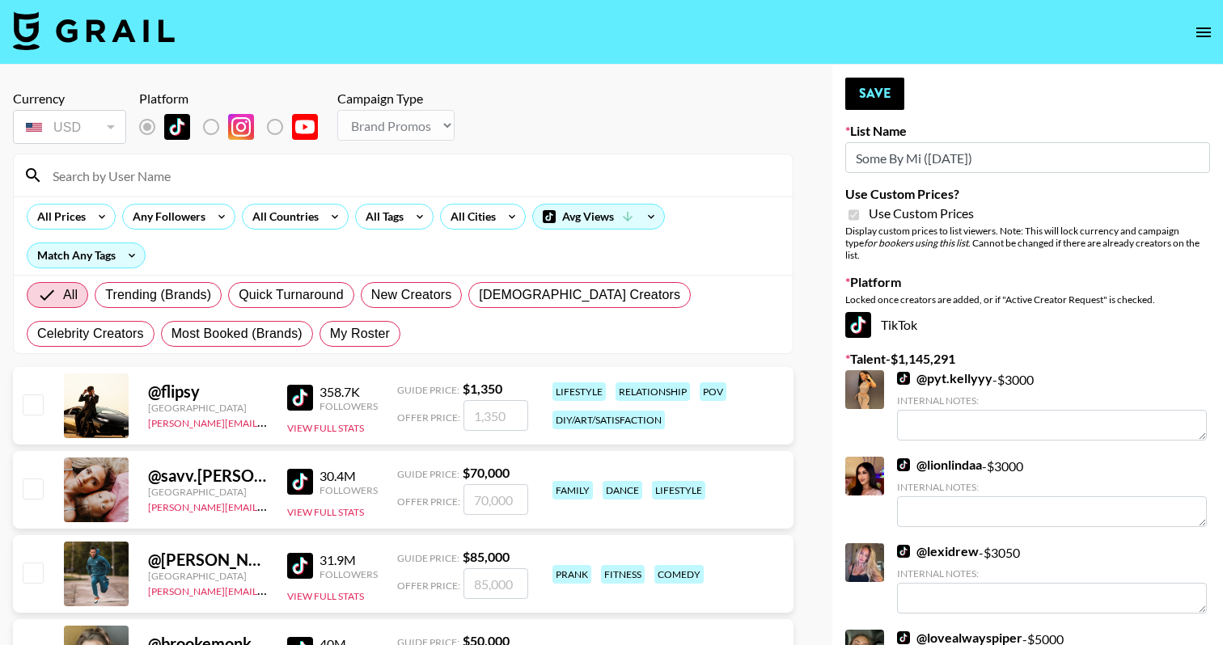
type input "Some By Mi (8th Aug)"
checkbox input "true"
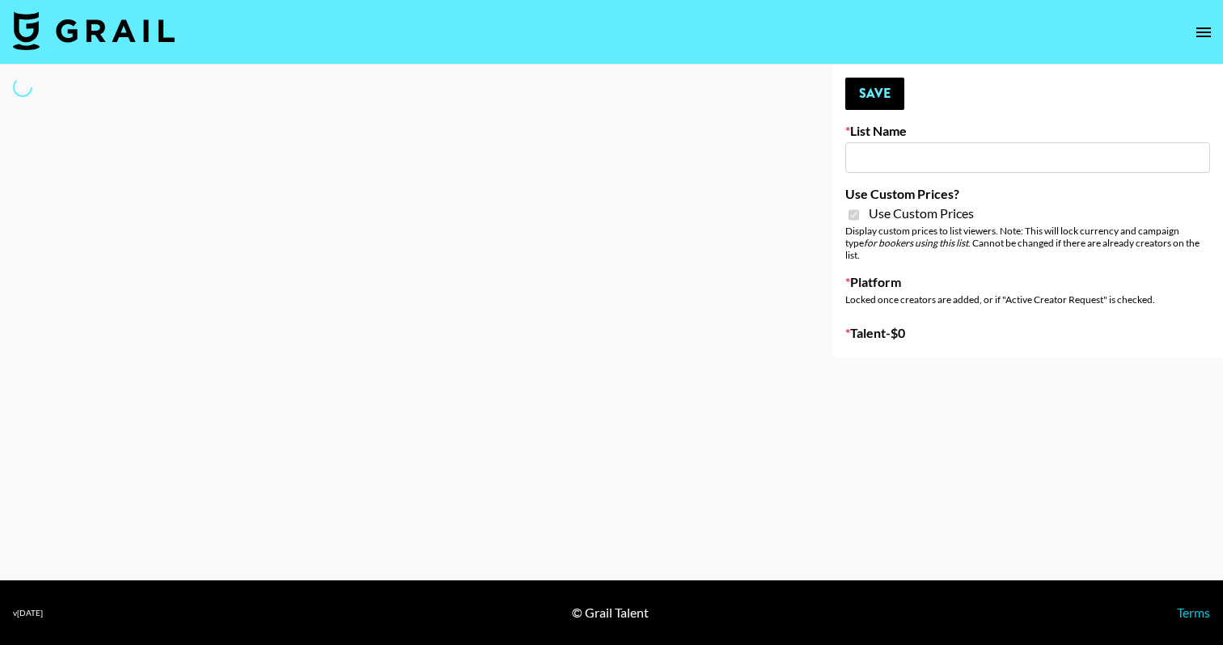
type input "Some By Mi (8th Aug)"
checkbox input "true"
select select "Brand"
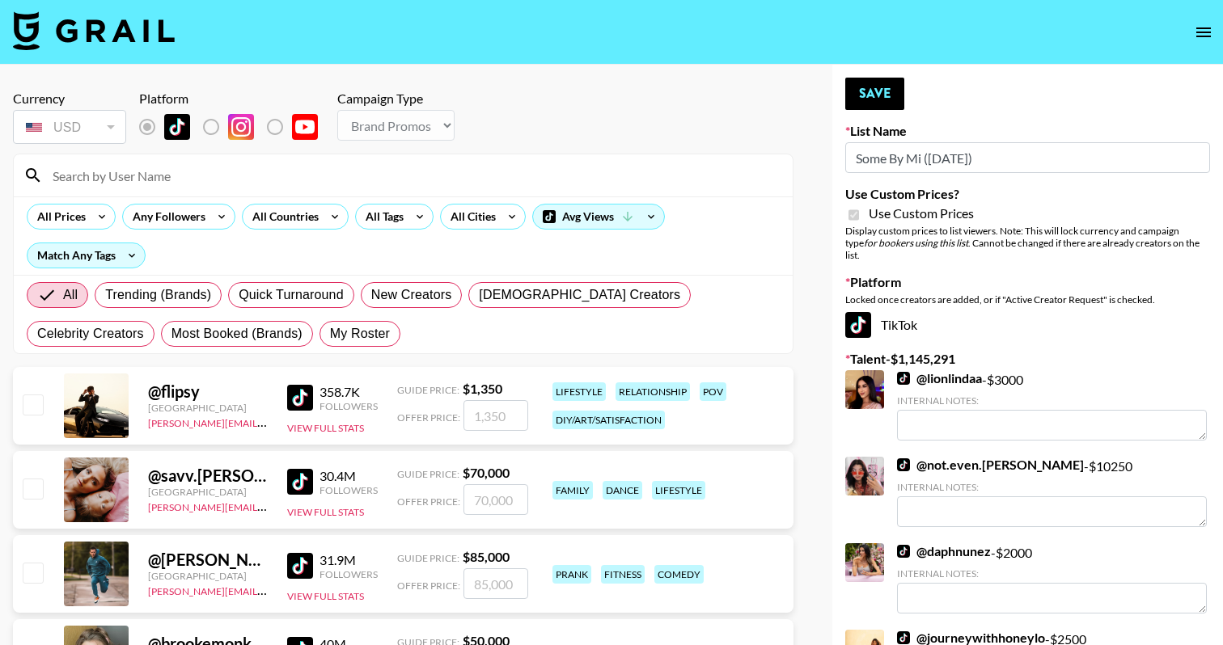
click at [331, 181] on input at bounding box center [413, 176] width 740 height 26
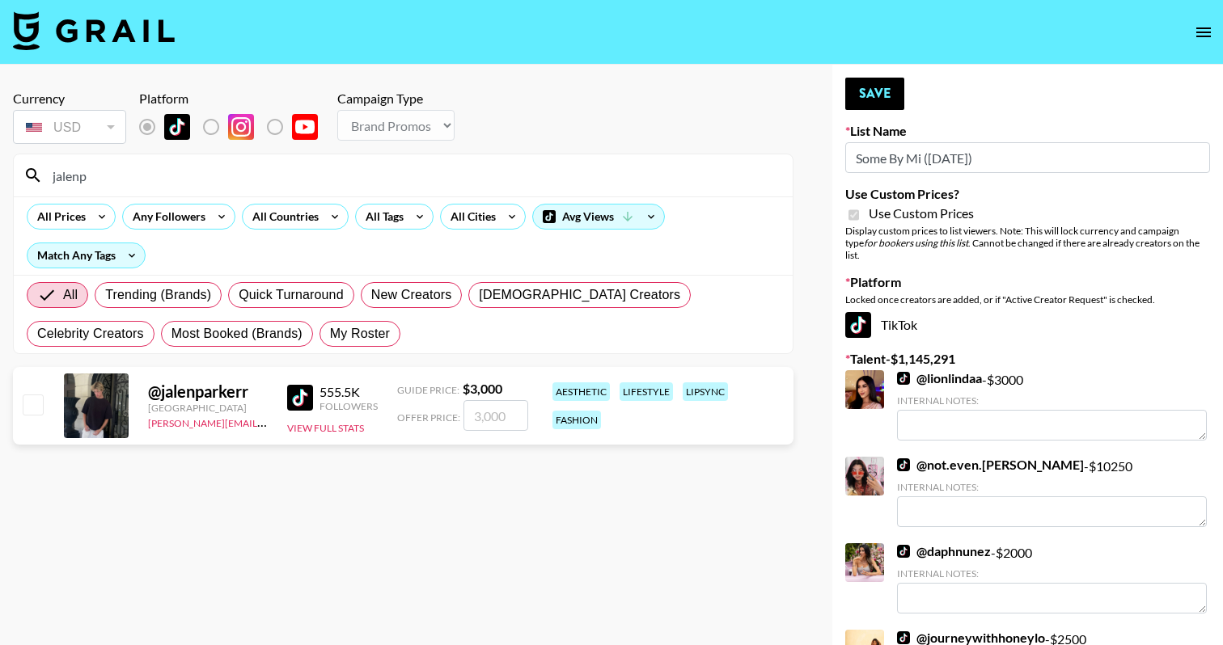
type input "jalenp"
click at [514, 414] on input "number" at bounding box center [495, 415] width 65 height 31
checkbox input "true"
type input "2"
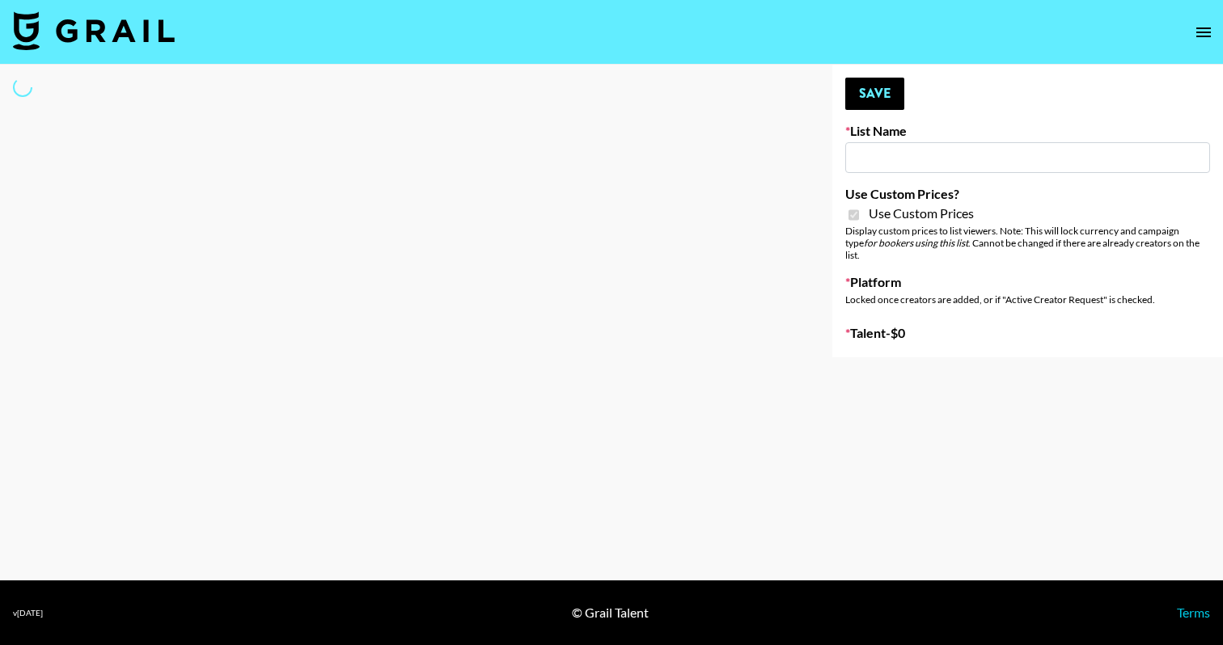
select select "Brand"
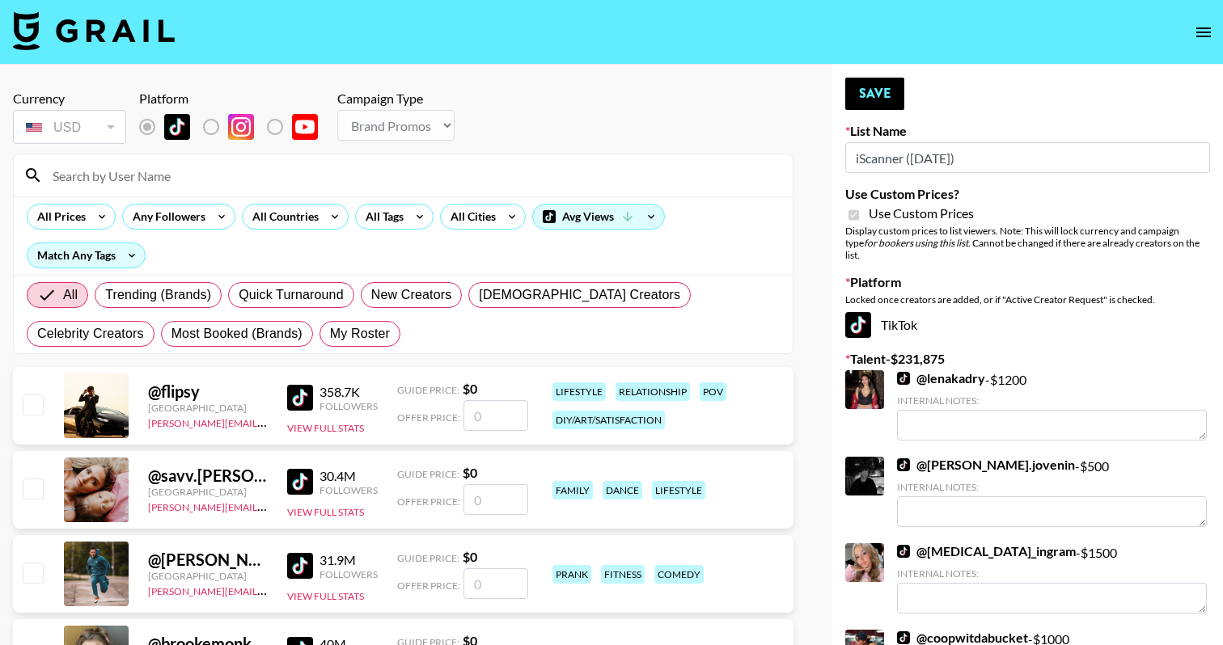
type input "iScanner ([DATE])"
checkbox input "true"
click at [213, 171] on input at bounding box center [413, 176] width 740 height 26
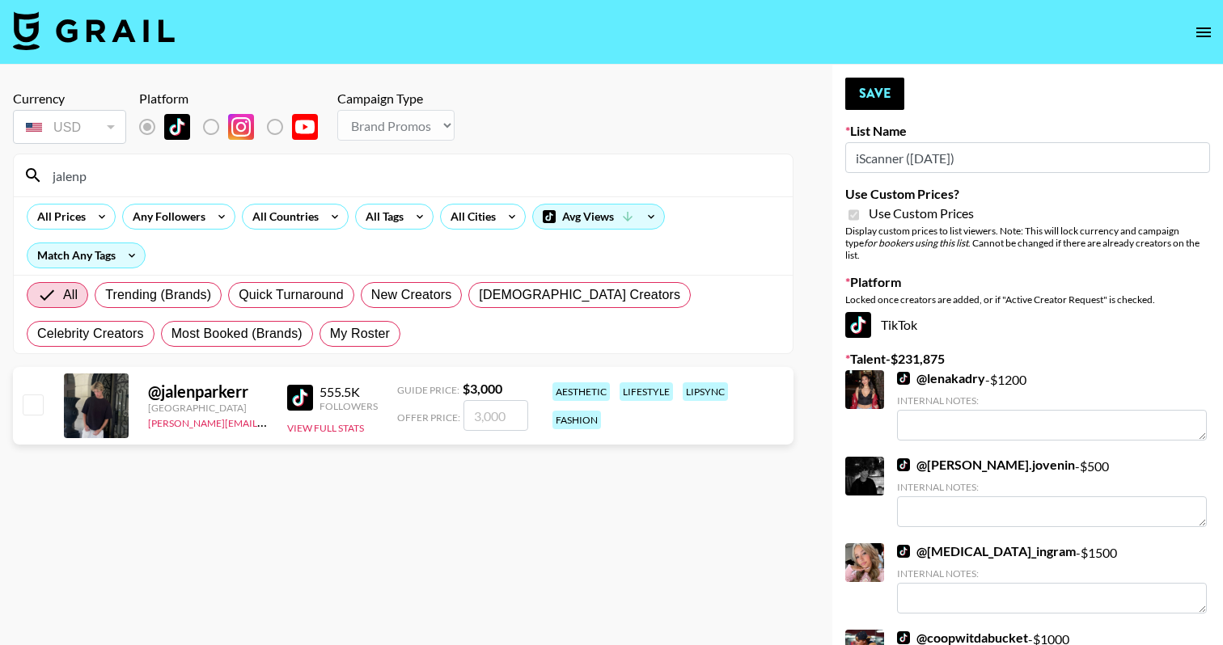
type input "jalenp"
click at [485, 423] on input "number" at bounding box center [495, 415] width 65 height 31
checkbox input "true"
type input "2000"
click at [880, 79] on button "Save" at bounding box center [874, 94] width 59 height 32
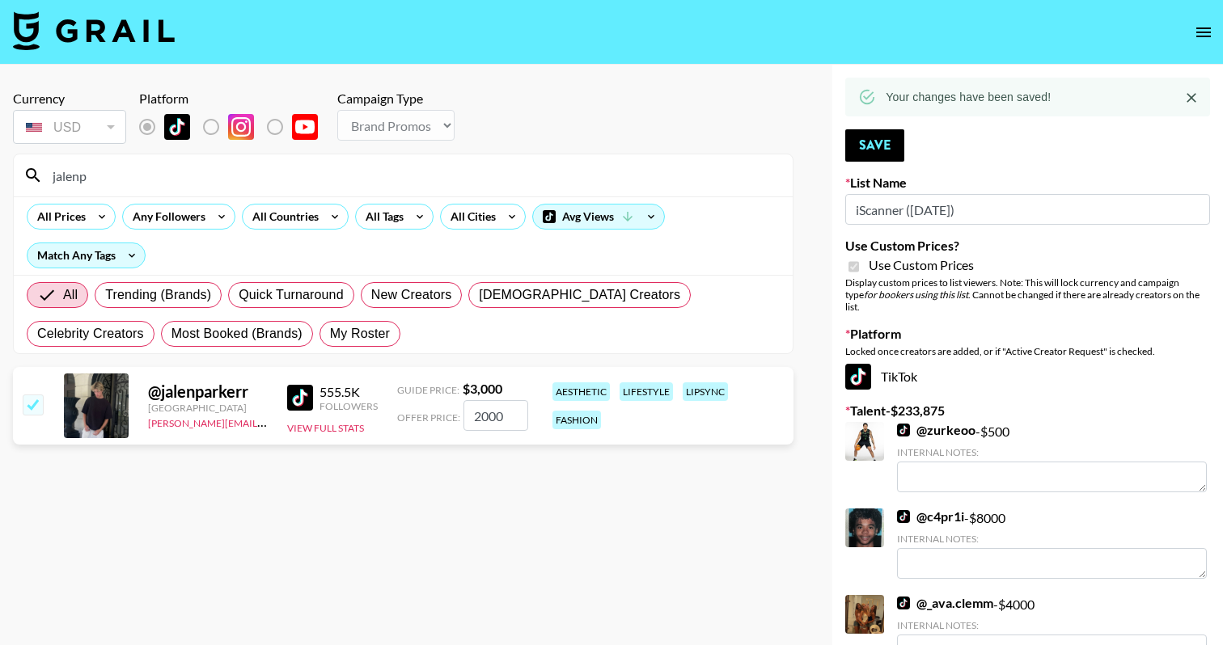
click at [199, 180] on input "jalenp" at bounding box center [413, 176] width 740 height 26
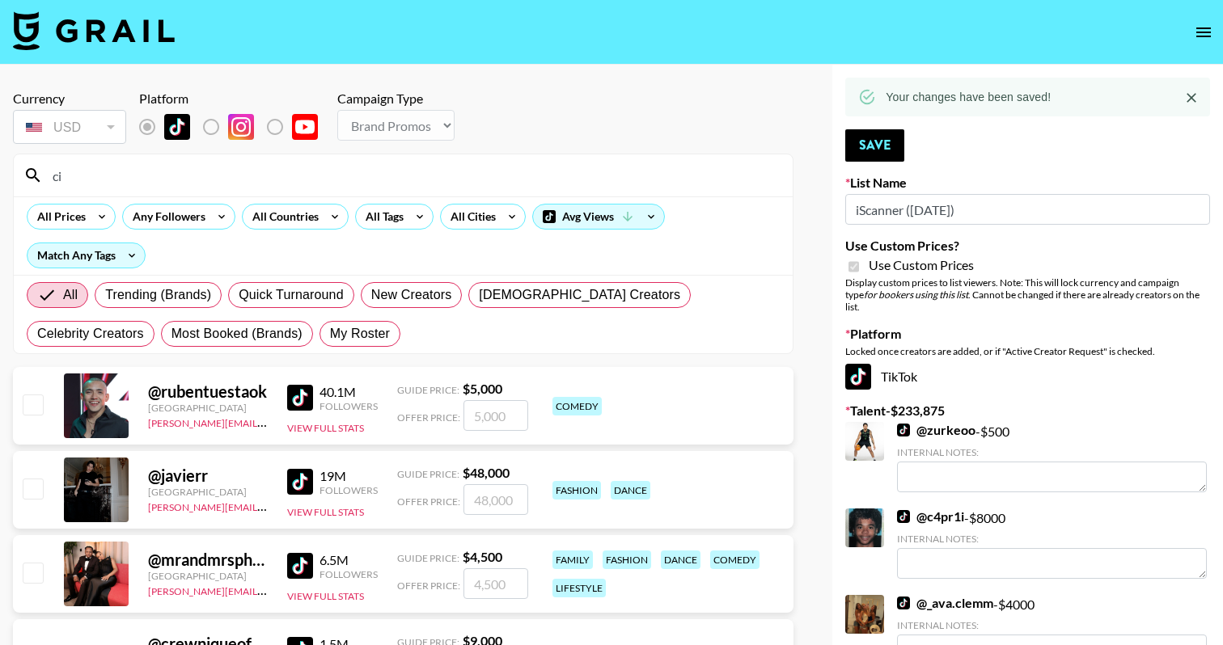
type input "c"
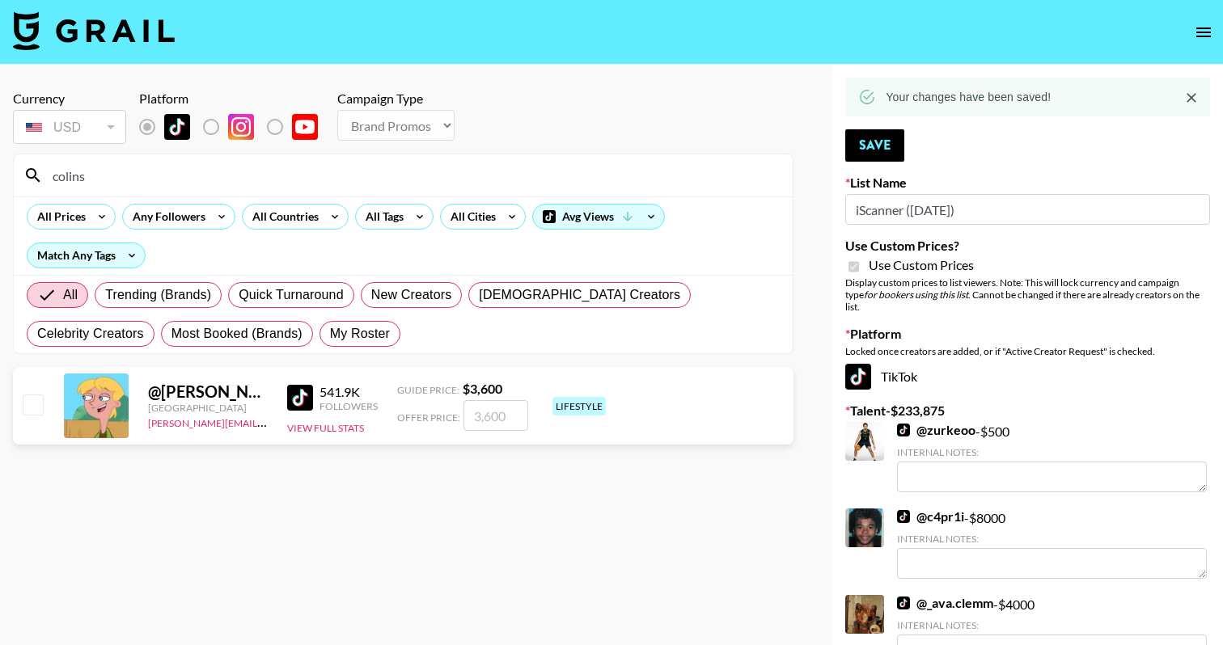
type input "colins"
click at [19, 416] on div at bounding box center [31, 406] width 25 height 28
click at [34, 408] on input "checkbox" at bounding box center [32, 404] width 19 height 19
checkbox input "true"
type input "3600"
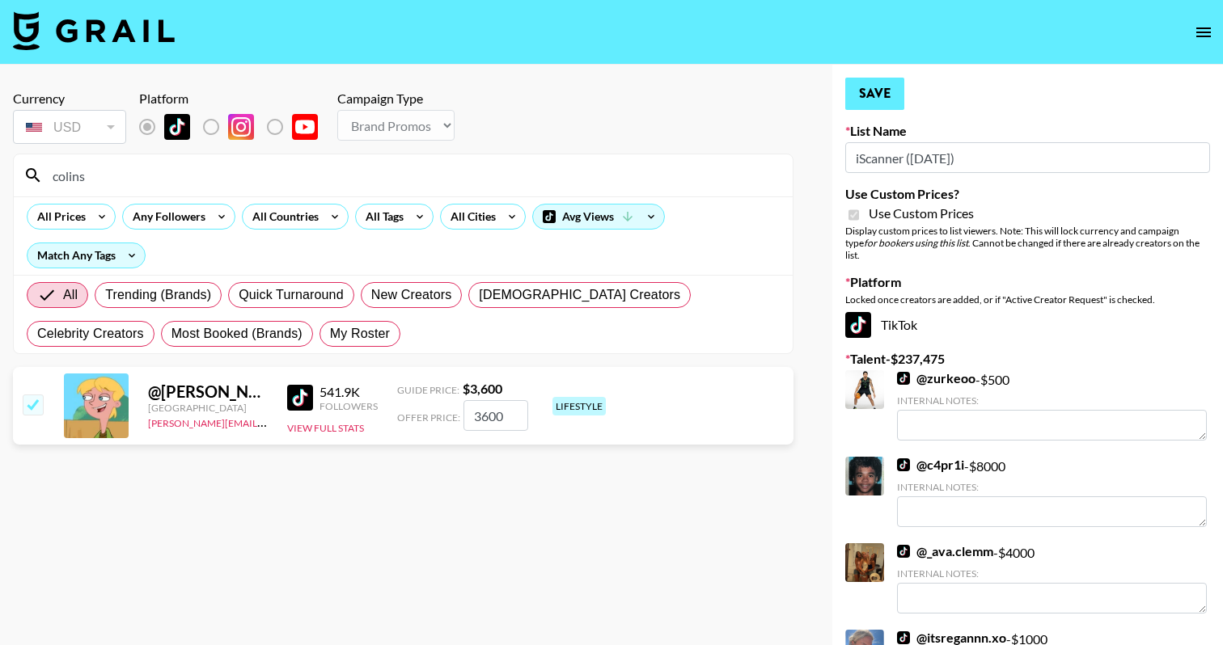
click at [882, 100] on button "Save" at bounding box center [874, 94] width 59 height 32
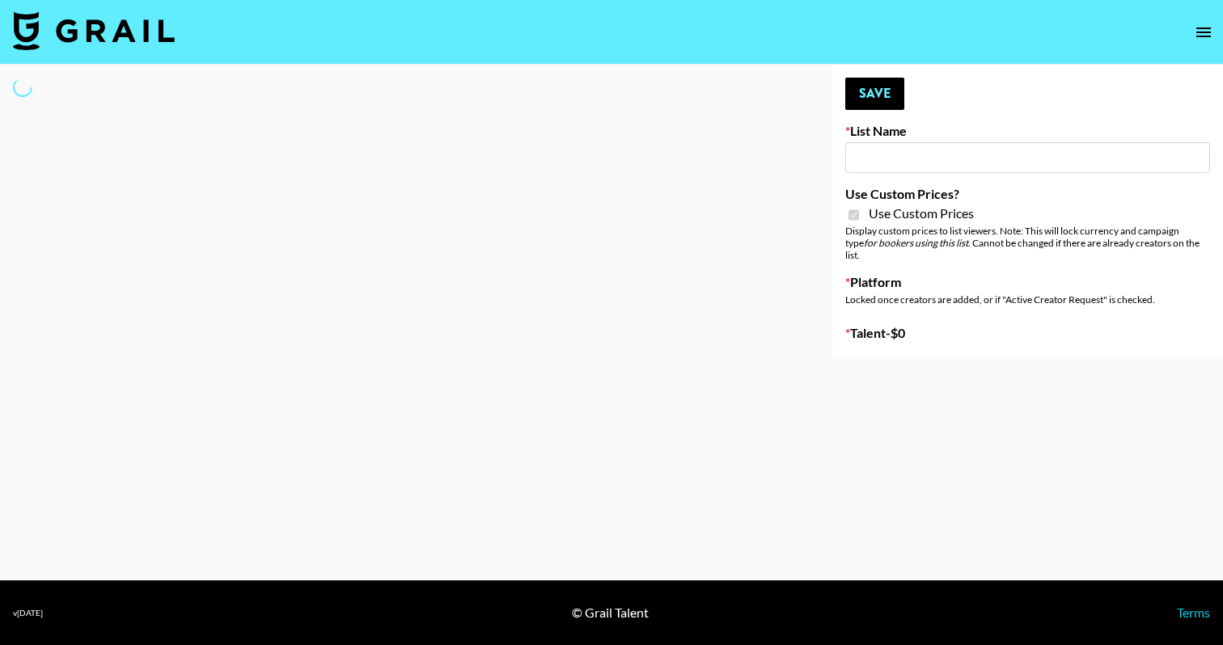
select select "Brand"
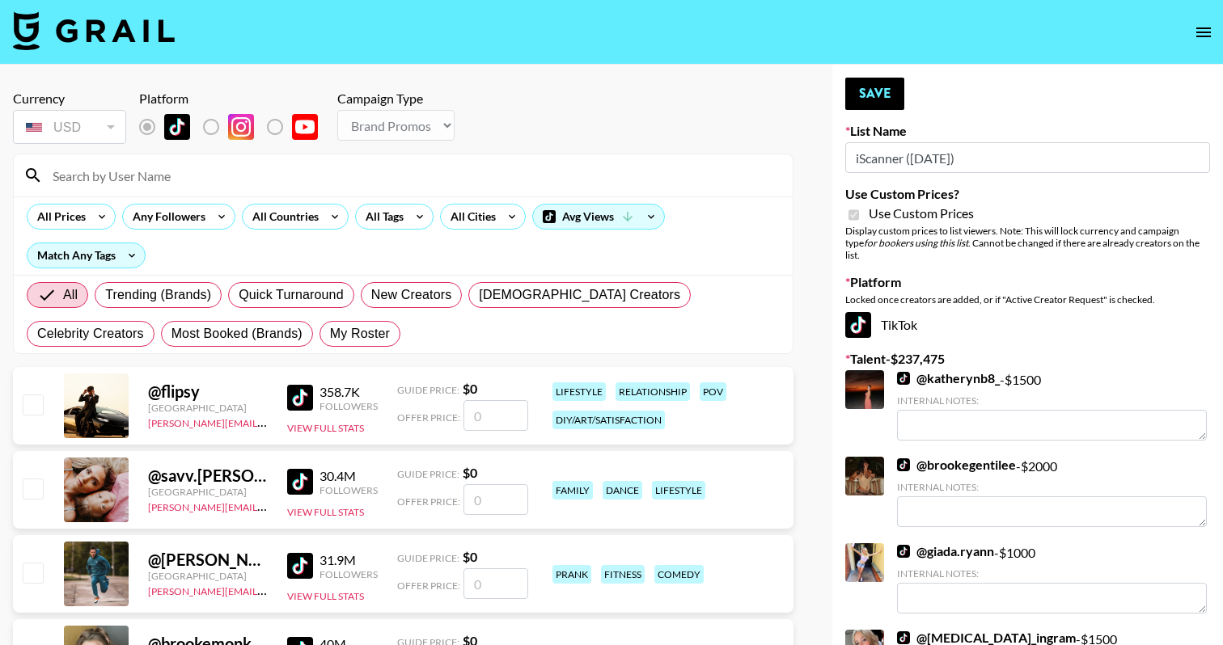
type input "iScanner ([DATE])"
checkbox input "true"
click at [332, 173] on input at bounding box center [413, 176] width 740 height 26
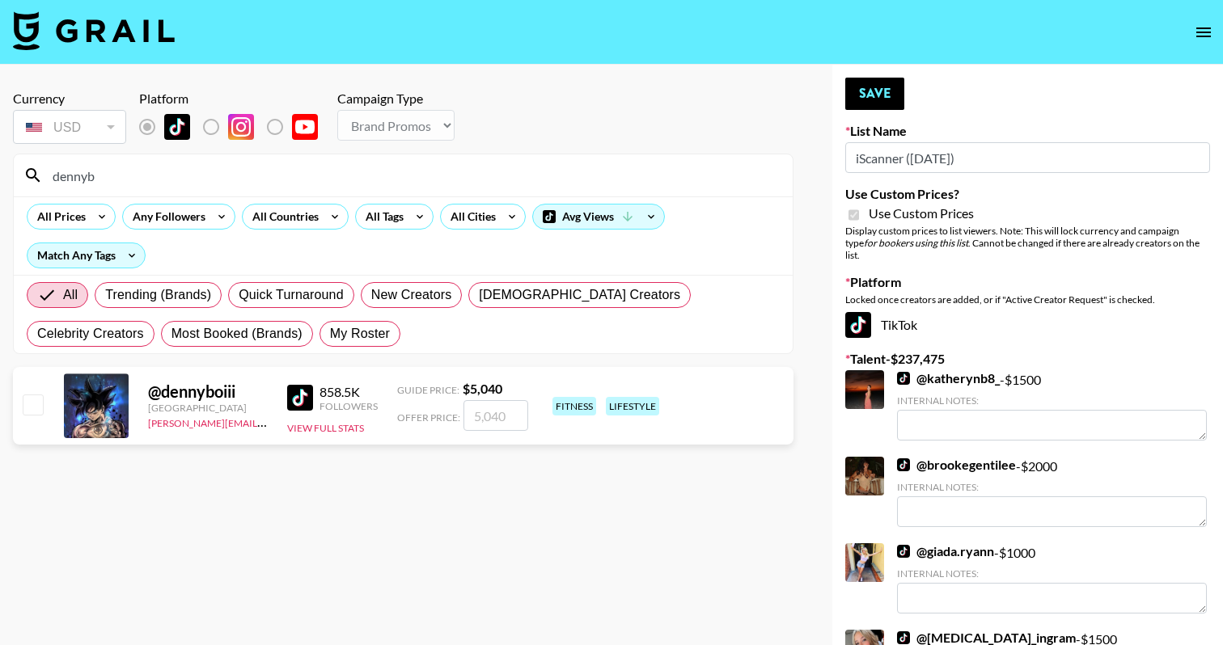
type input "dennyb"
click at [45, 407] on div "@ dennyboiii United States [PERSON_NAME][EMAIL_ADDRESS][DOMAIN_NAME] 858.5K Fol…" at bounding box center [403, 406] width 781 height 78
click at [31, 402] on input "checkbox" at bounding box center [32, 404] width 19 height 19
checkbox input "true"
type input "5040"
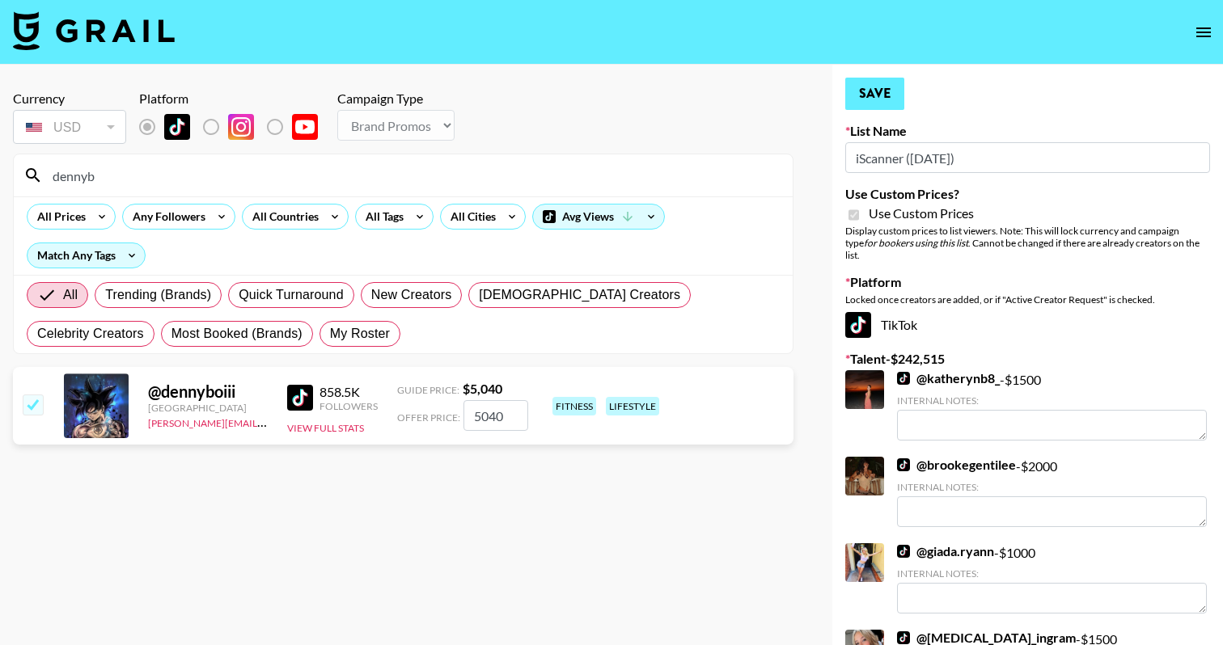
click at [881, 83] on button "Save" at bounding box center [874, 94] width 59 height 32
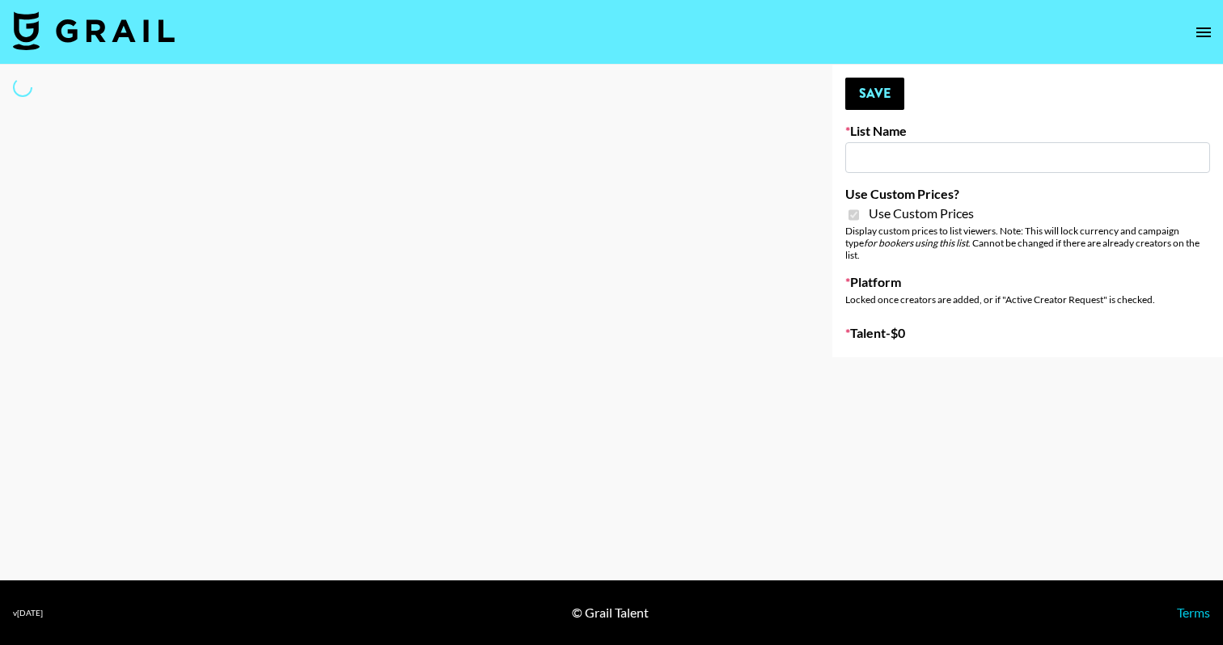
type input "iScanner ([DATE])"
checkbox input "true"
select select "Brand"
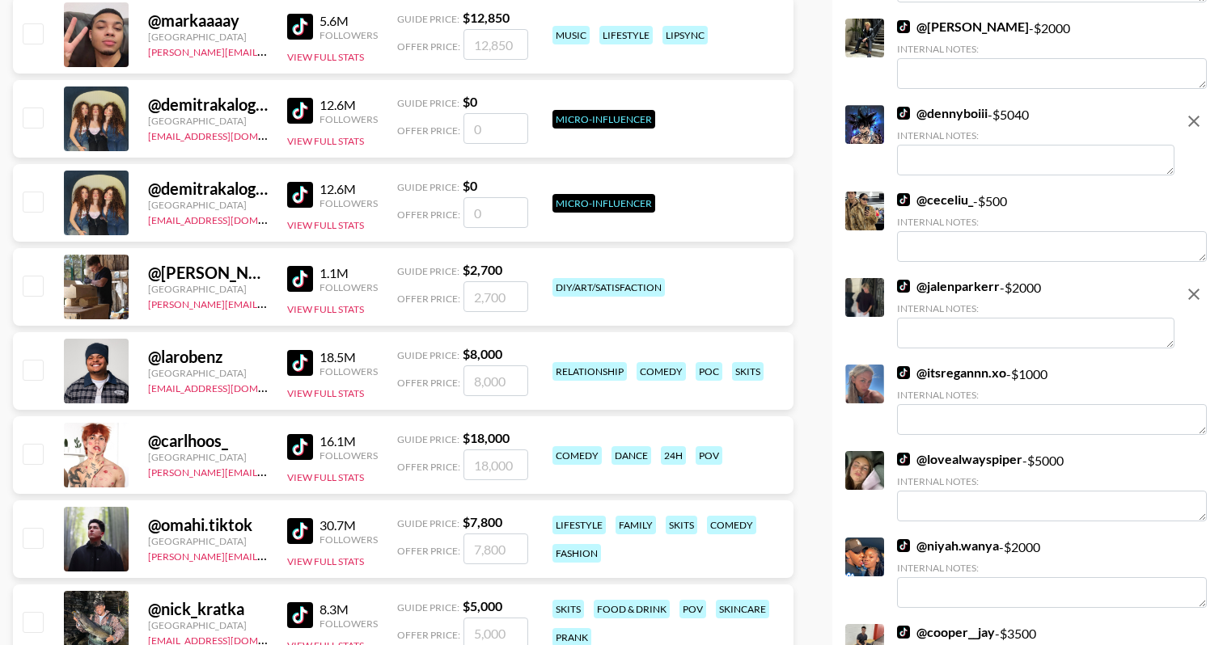
scroll to position [1044, 0]
click at [976, 151] on textarea at bounding box center [1035, 160] width 277 height 31
drag, startPoint x: 1009, startPoint y: 142, endPoint x: 747, endPoint y: 140, distance: 262.9
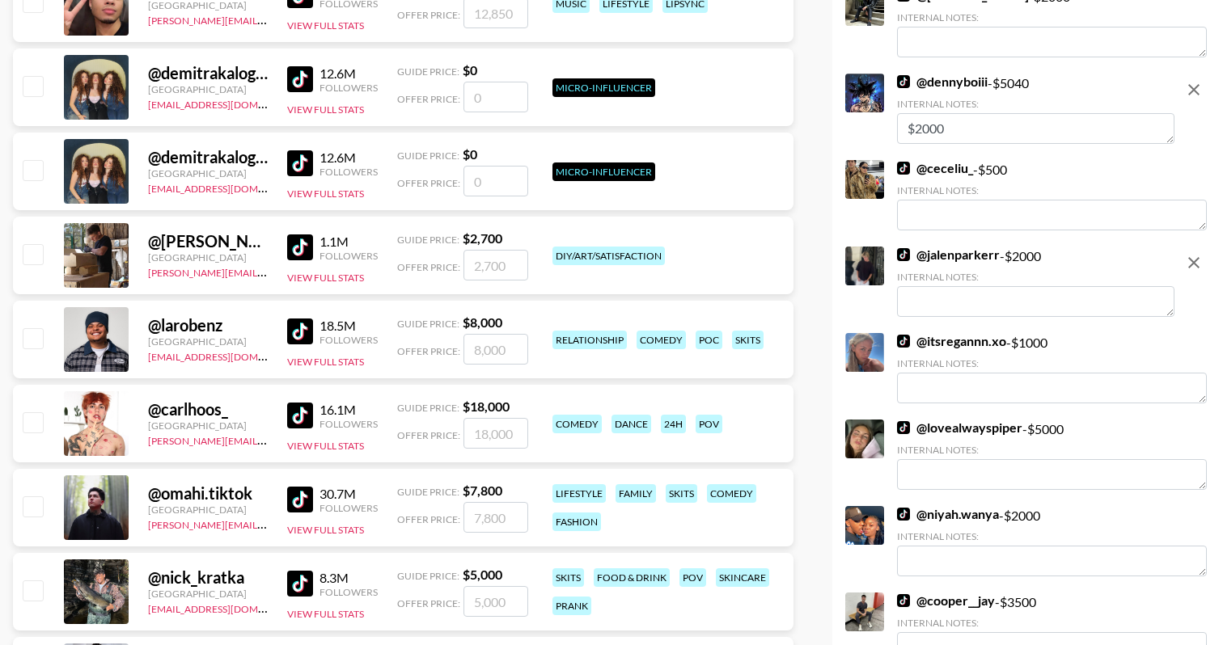
scroll to position [1077, 0]
type textarea "$2000"
click at [1024, 296] on textarea at bounding box center [1035, 301] width 277 height 31
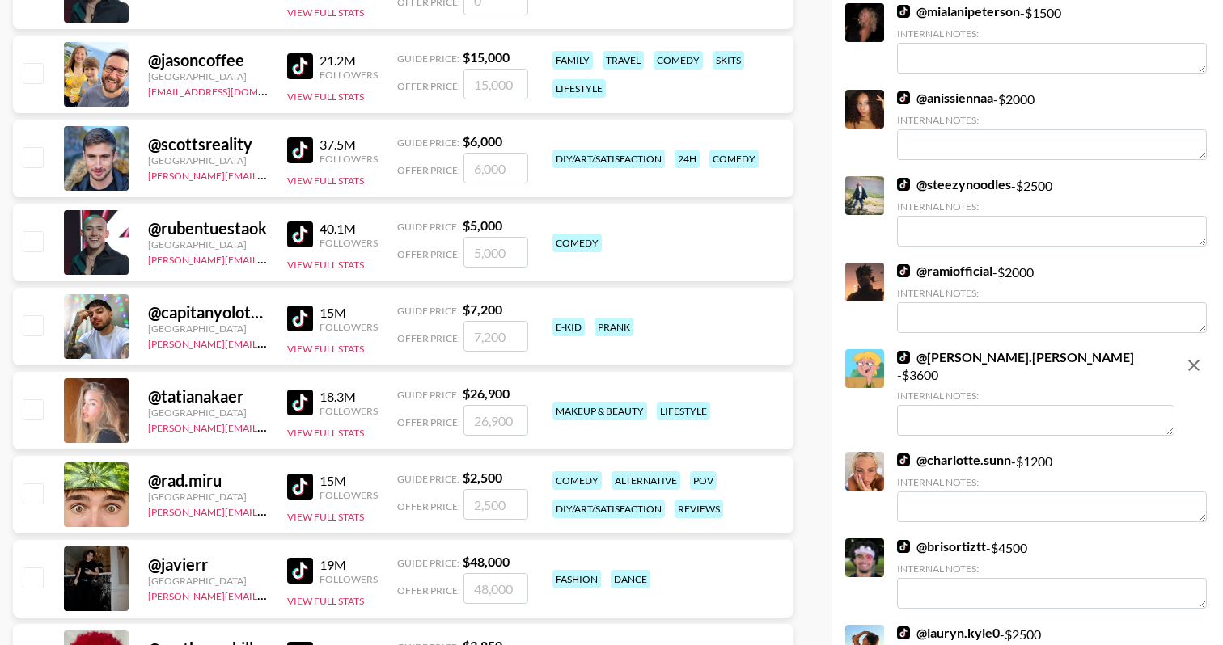
scroll to position [2166, 0]
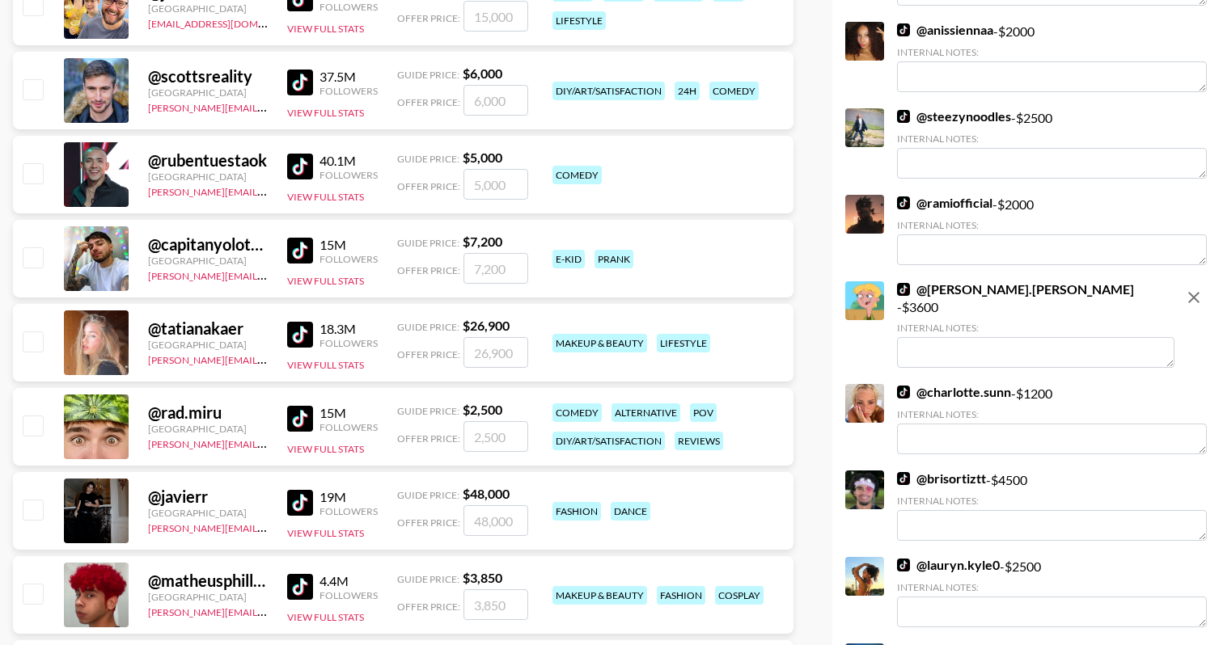
click at [1000, 337] on textarea at bounding box center [1035, 352] width 277 height 31
paste textarea "$2000"
type textarea "$2000"
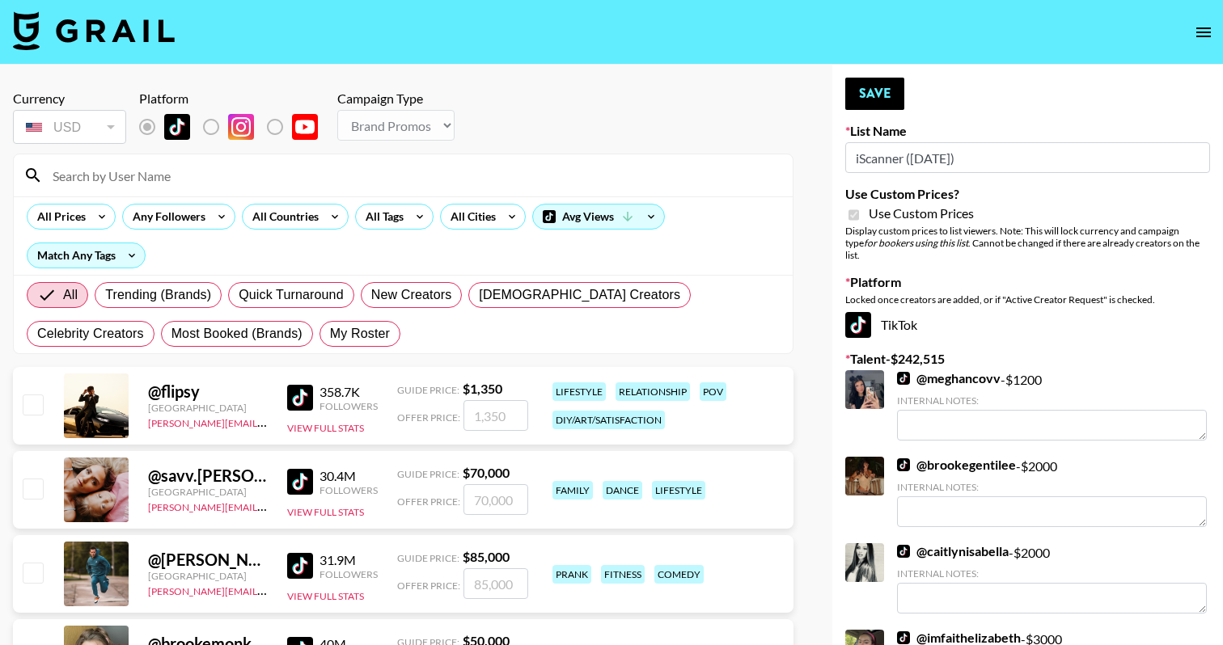
scroll to position [-1, 0]
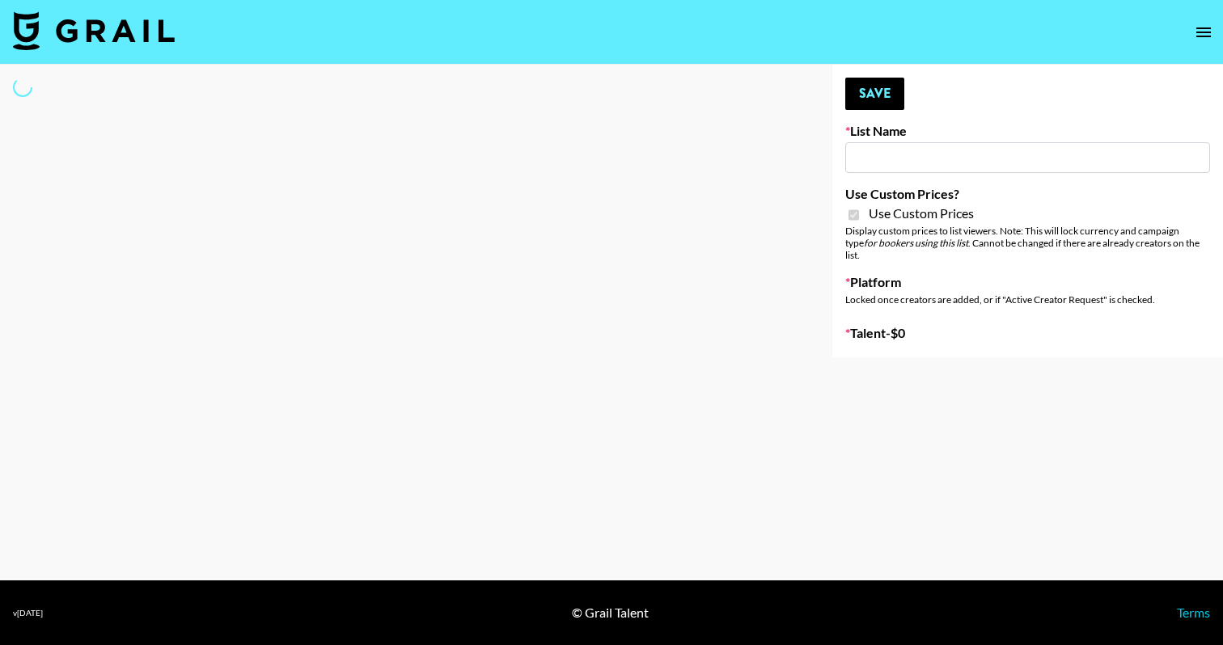
select select "Brand"
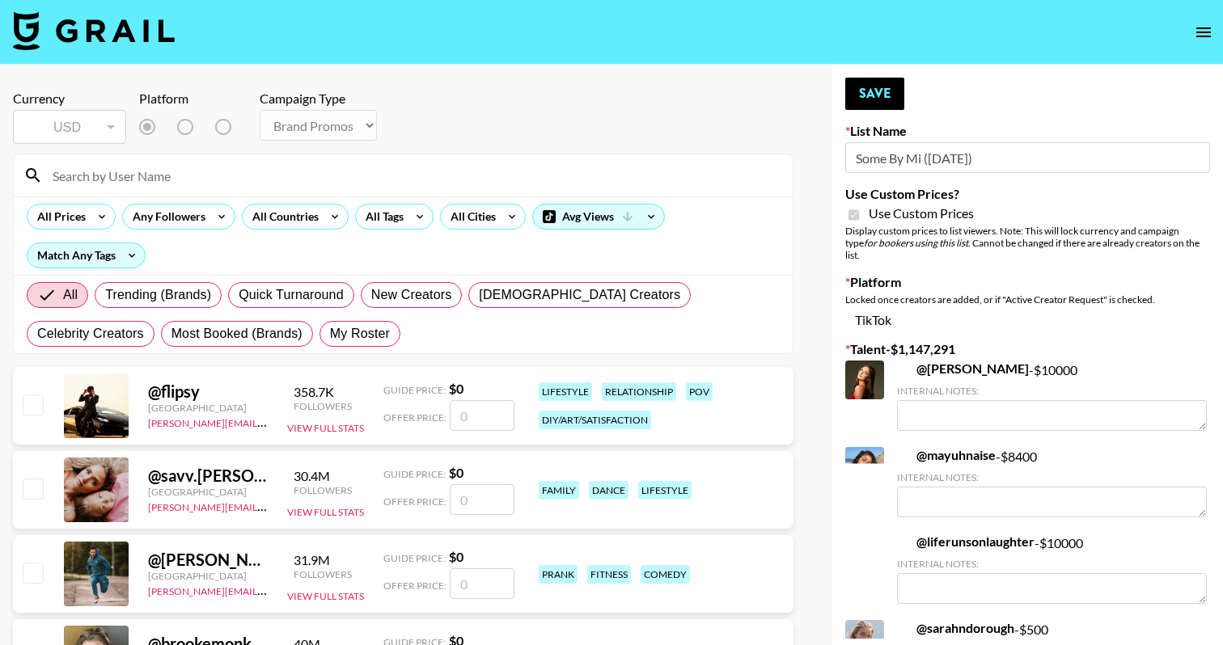
type input "Some By Mi ([DATE])"
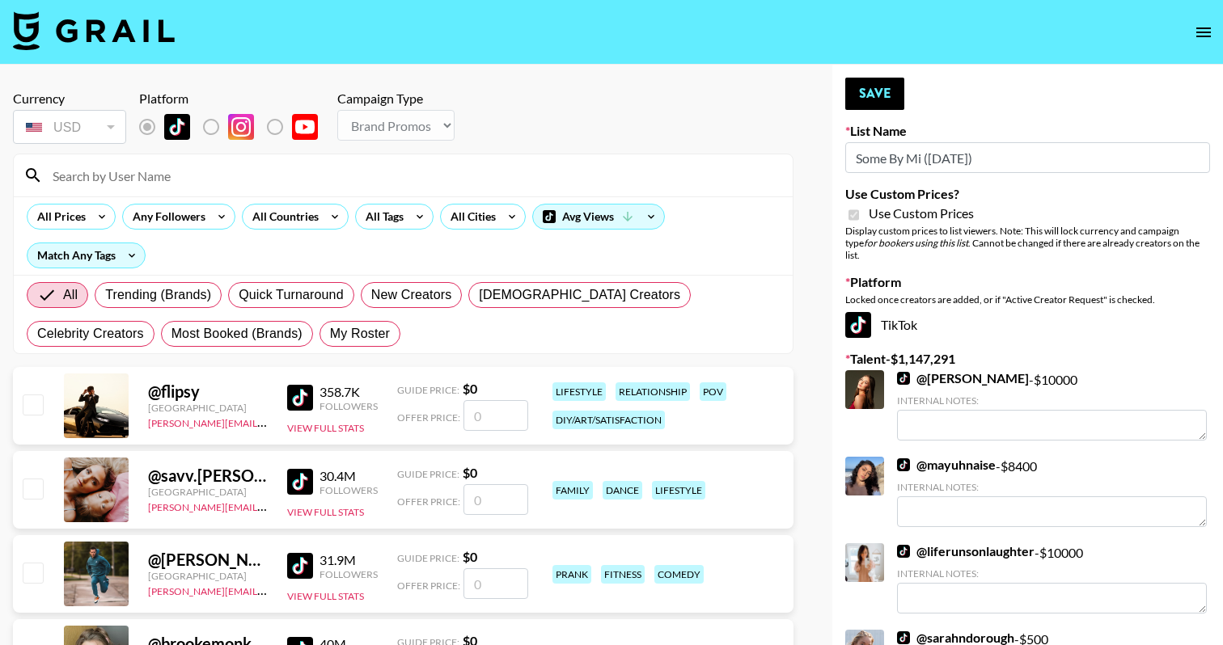
checkbox input "true"
click at [201, 187] on input at bounding box center [413, 176] width 740 height 26
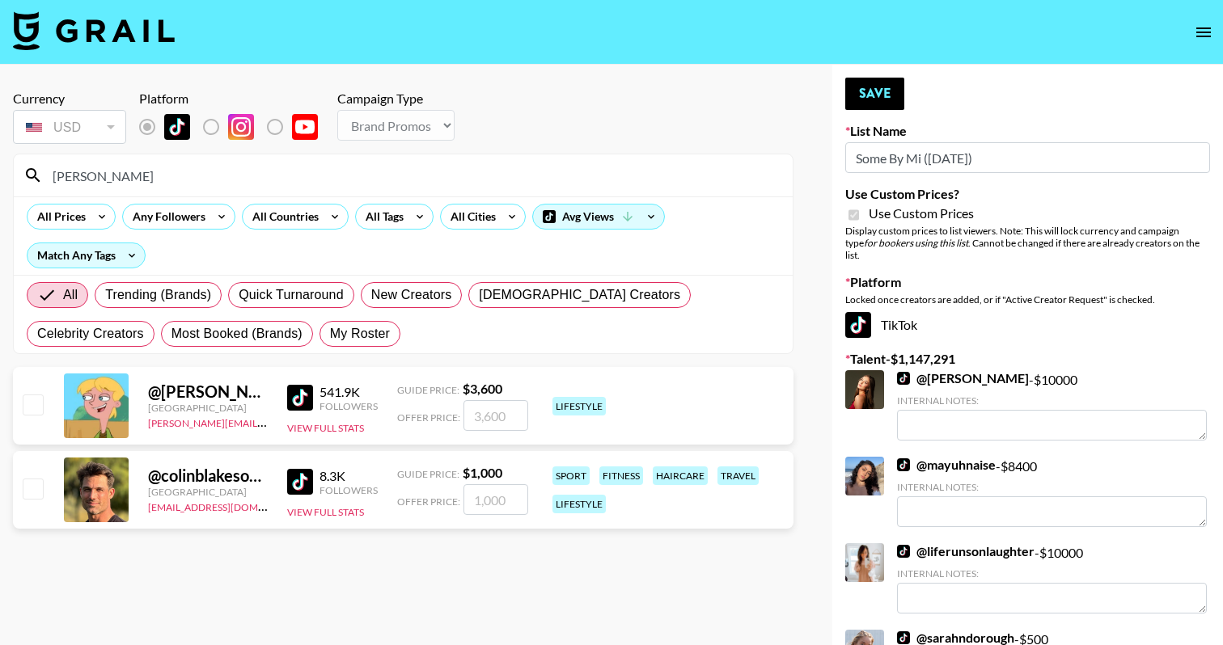
type input "[PERSON_NAME]"
click at [499, 421] on input "number" at bounding box center [495, 415] width 65 height 31
paste input "2000"
click at [476, 417] on input "number" at bounding box center [495, 415] width 65 height 31
checkbox input "true"
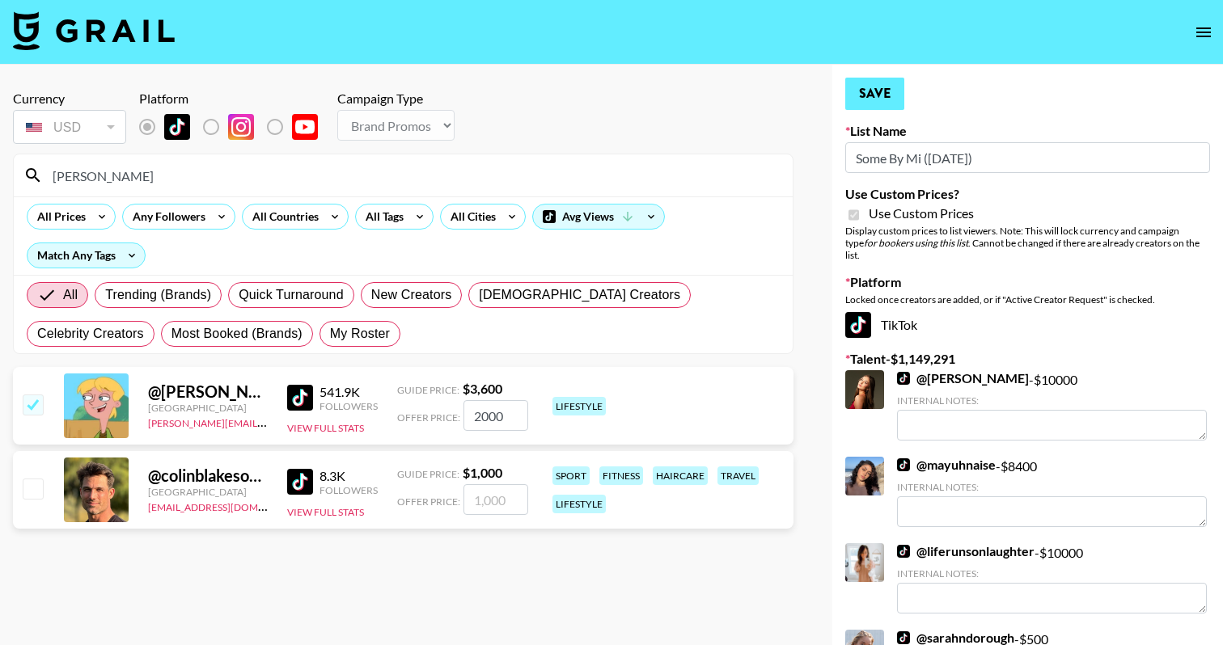
type input "2000"
click at [898, 87] on button "Save" at bounding box center [874, 94] width 59 height 32
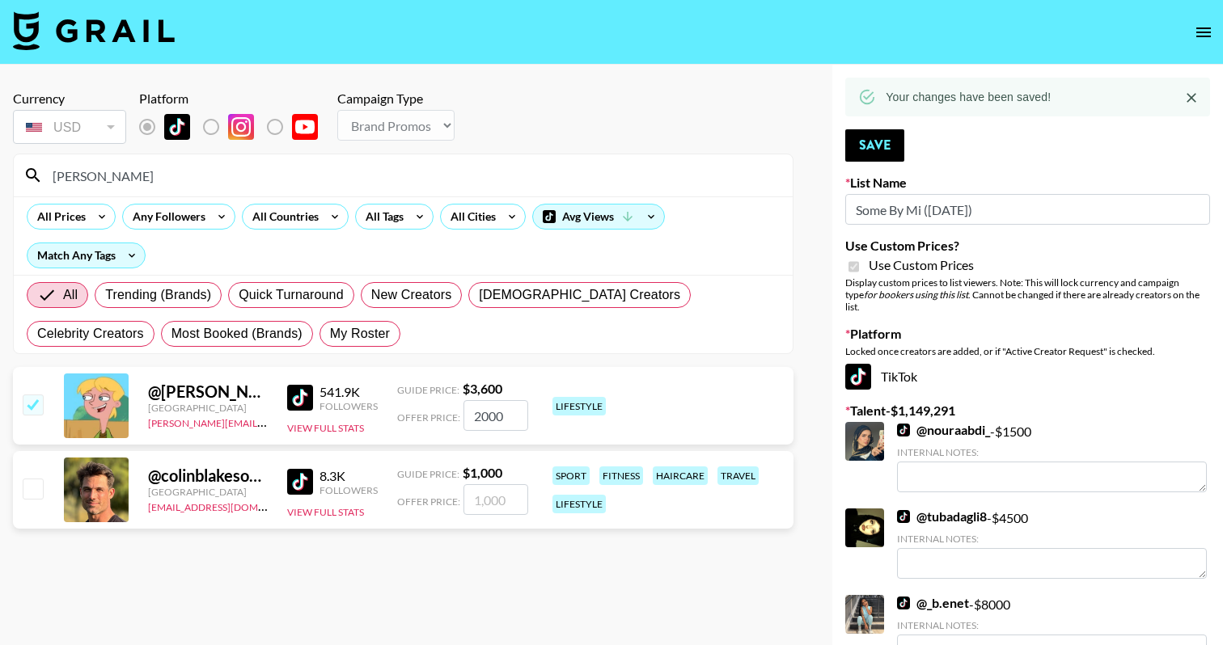
click at [210, 174] on input "[PERSON_NAME]" at bounding box center [413, 176] width 740 height 26
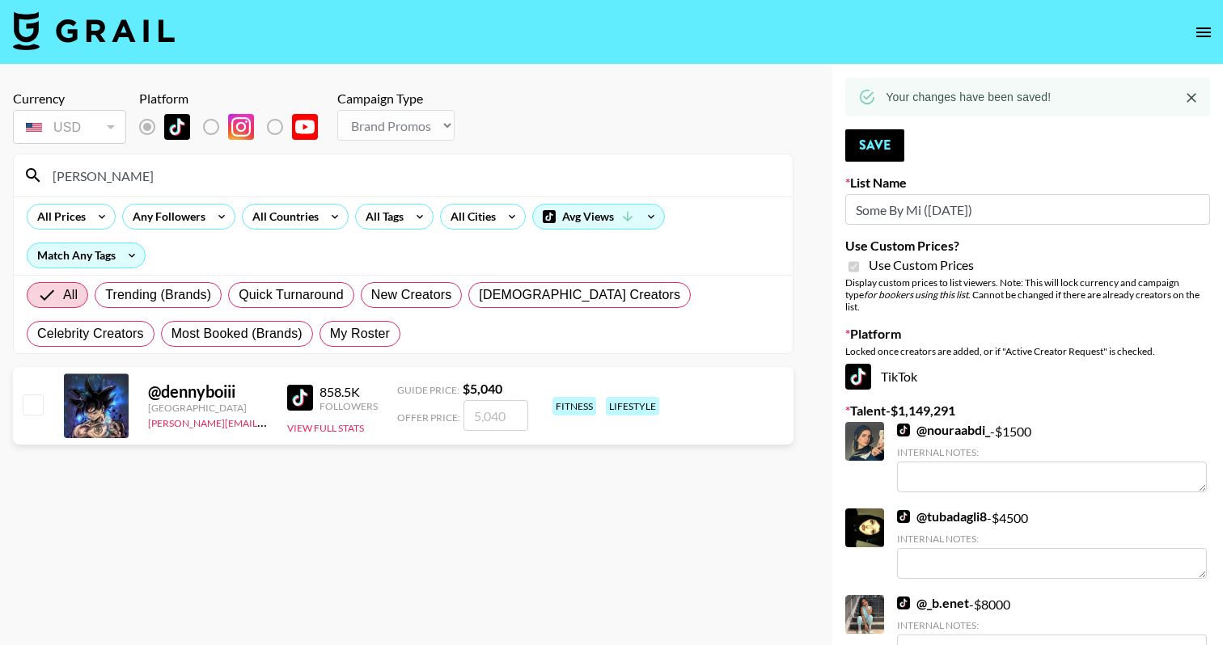
type input "[PERSON_NAME]"
click at [484, 424] on input "number" at bounding box center [495, 415] width 65 height 31
paste input "2000"
drag, startPoint x: 480, startPoint y: 411, endPoint x: 412, endPoint y: 411, distance: 67.9
click at [412, 411] on div "Offer Price:" at bounding box center [462, 415] width 131 height 31
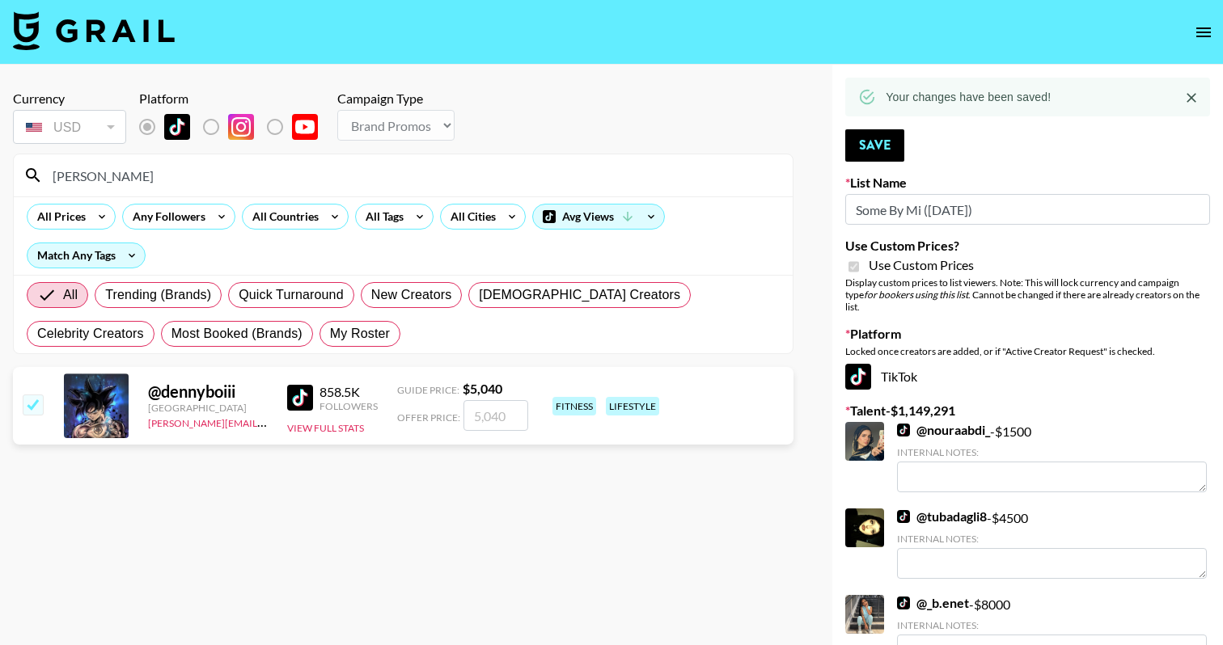
checkbox input "true"
type input "2000"
